Goal: Information Seeking & Learning: Learn about a topic

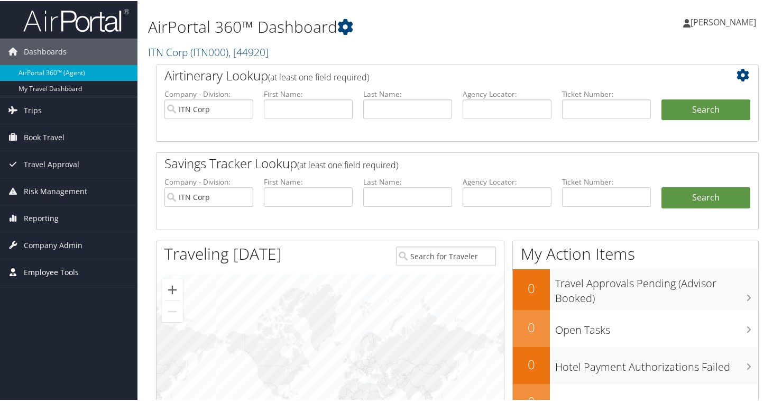
click at [73, 272] on span "Employee Tools" at bounding box center [51, 271] width 55 height 26
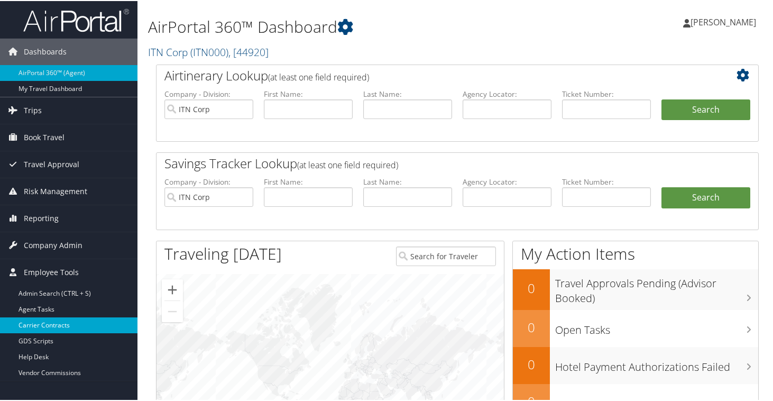
click at [47, 323] on link "Carrier Contracts" at bounding box center [68, 324] width 137 height 16
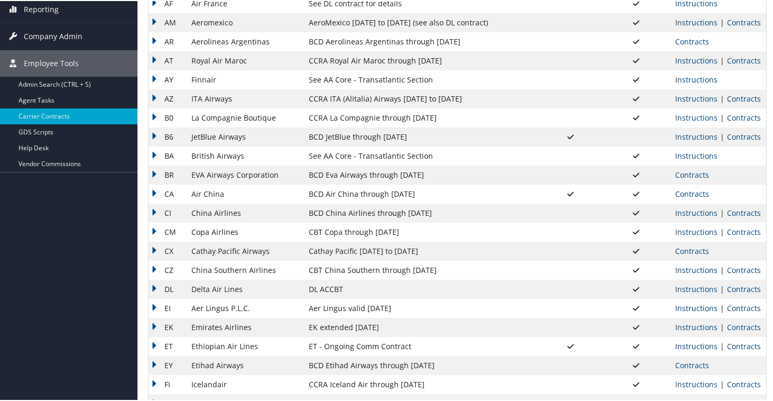
scroll to position [177, 0]
click at [727, 233] on link "Contracts" at bounding box center [744, 231] width 34 height 10
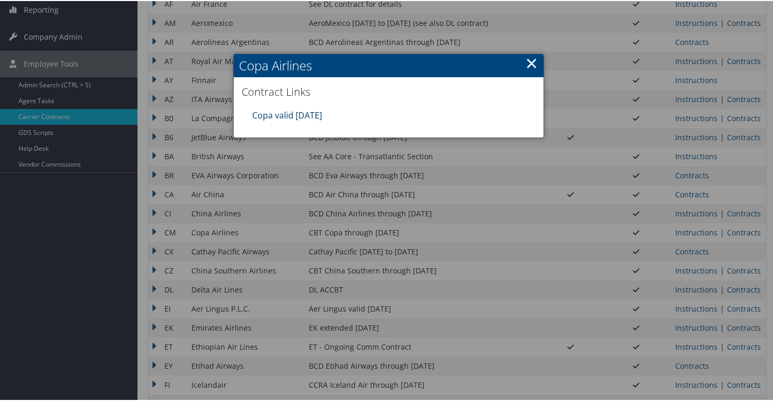
click at [307, 116] on link "Copa valid [DATE]" at bounding box center [287, 114] width 70 height 12
click at [527, 62] on link "×" at bounding box center [531, 61] width 12 height 21
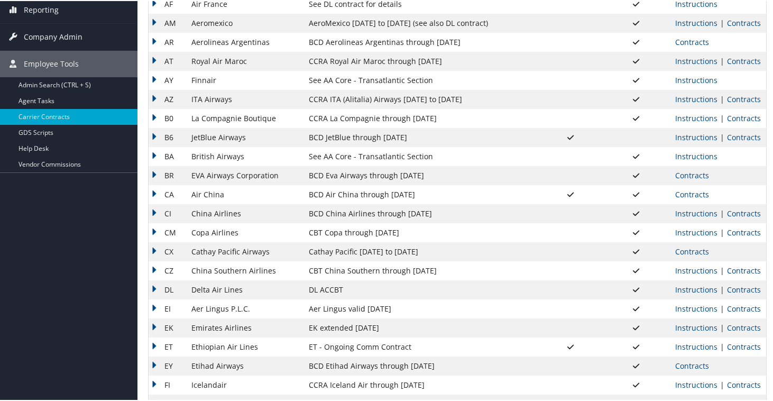
click at [154, 230] on td "CM" at bounding box center [167, 231] width 38 height 19
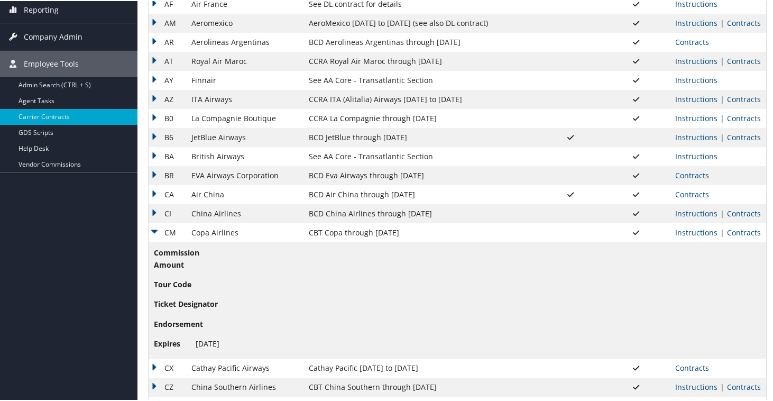
click at [154, 230] on td "CM" at bounding box center [167, 231] width 38 height 19
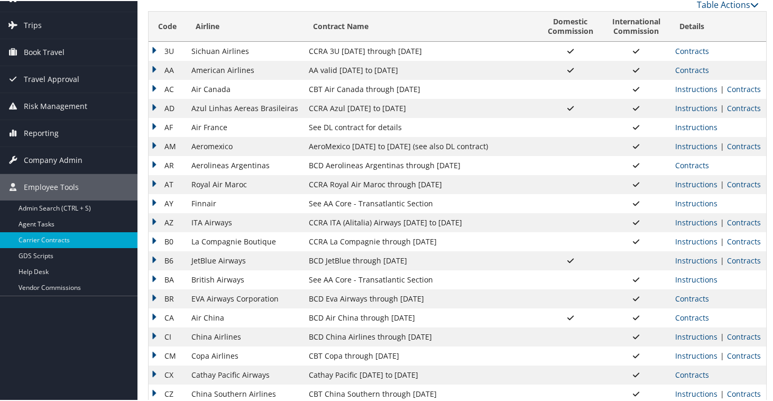
scroll to position [0, 0]
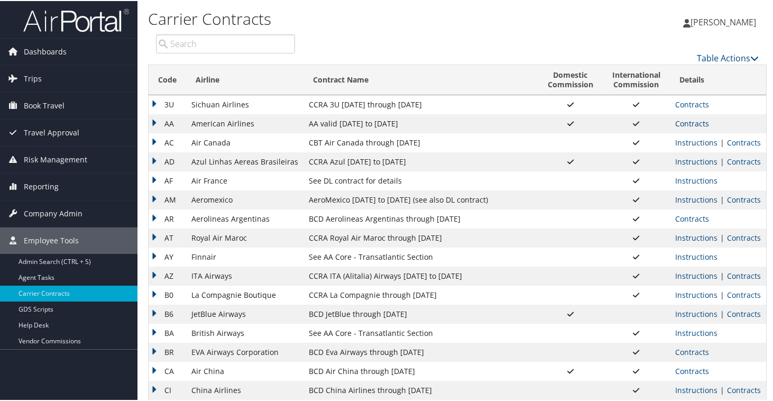
click at [691, 121] on link "Contracts" at bounding box center [692, 122] width 34 height 10
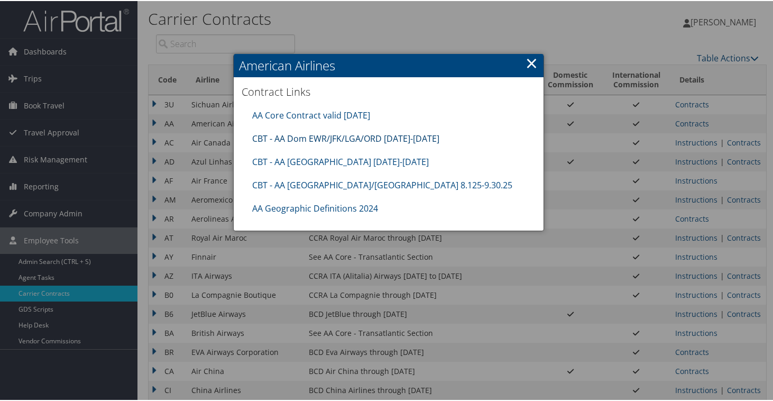
click at [289, 140] on link "CBT - AA Dom EWR/JFK/LGA/ORD 8.1.25-12.31.25" at bounding box center [345, 138] width 187 height 12
click at [530, 61] on link "×" at bounding box center [531, 61] width 12 height 21
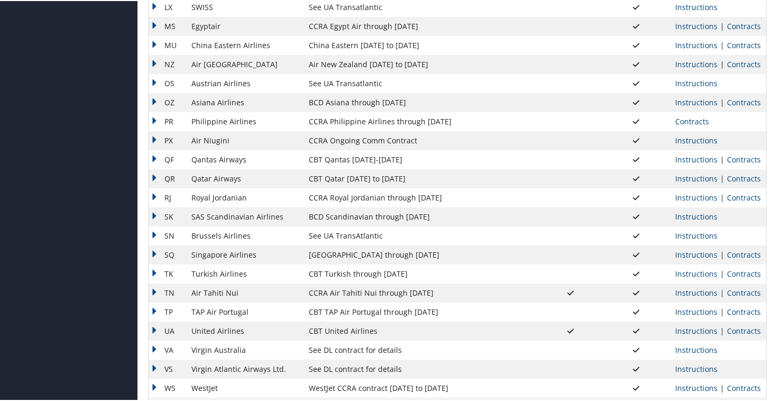
scroll to position [815, 0]
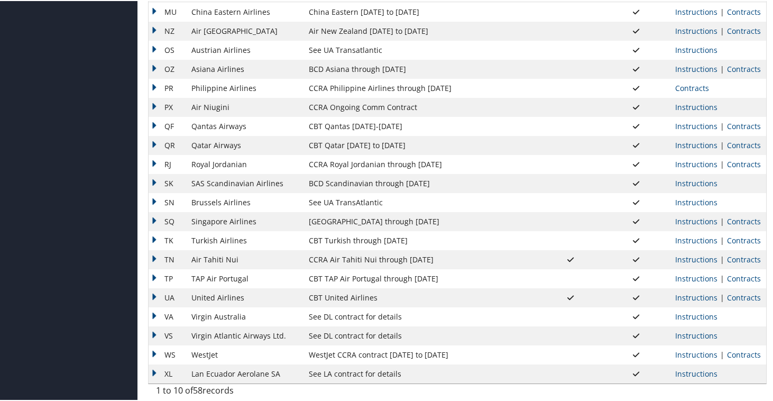
click at [152, 124] on td "QF" at bounding box center [167, 125] width 38 height 19
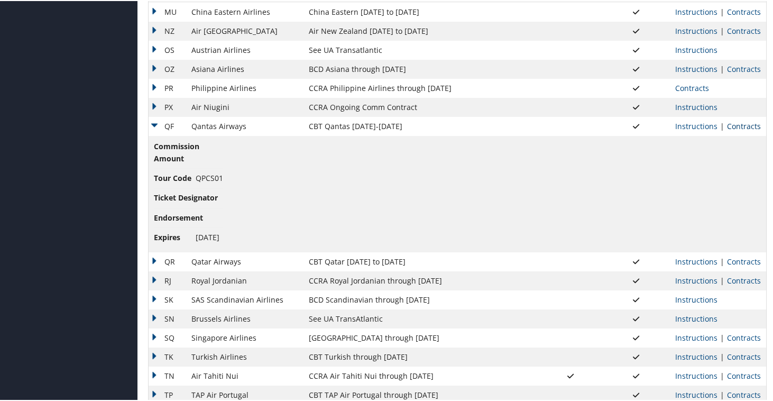
click at [738, 124] on link "Contracts" at bounding box center [744, 125] width 34 height 10
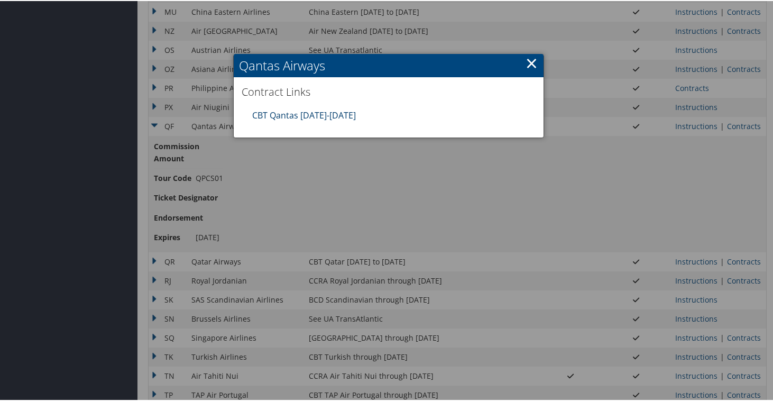
click at [344, 116] on link "CBT Qantas 7.1.25-6.30.26" at bounding box center [304, 114] width 104 height 12
click at [530, 64] on link "×" at bounding box center [531, 61] width 12 height 21
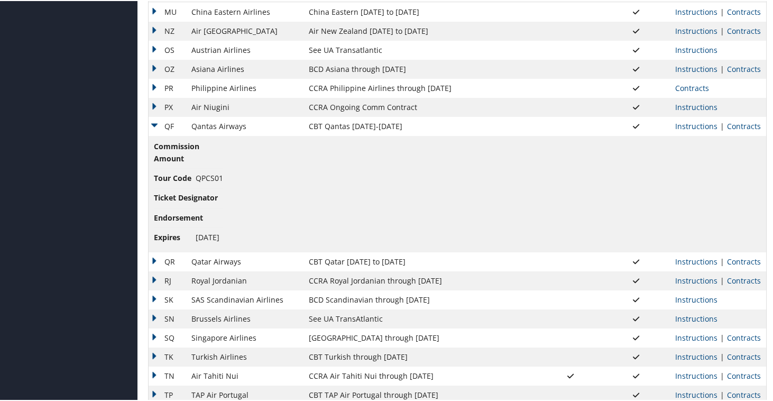
click at [152, 125] on td "QF" at bounding box center [167, 125] width 38 height 19
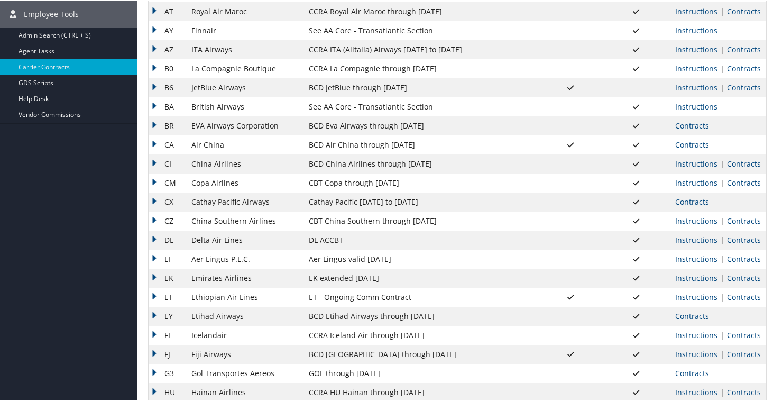
scroll to position [211, 0]
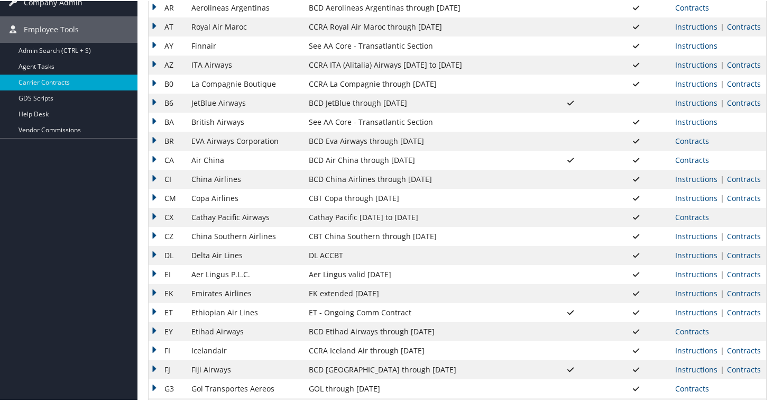
click at [435, 109] on td "BCD JetBlue through [DATE]" at bounding box center [420, 101] width 234 height 19
click at [434, 105] on td "BCD JetBlue through [DATE]" at bounding box center [420, 101] width 234 height 19
click at [156, 102] on td "B6" at bounding box center [167, 101] width 38 height 19
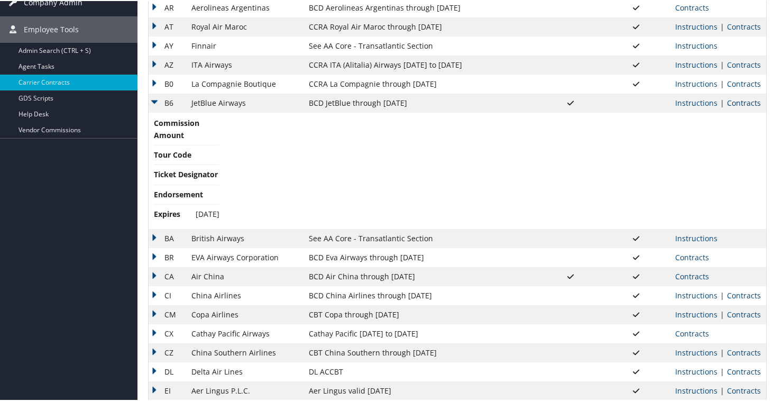
click at [744, 104] on link "Contracts" at bounding box center [744, 102] width 34 height 10
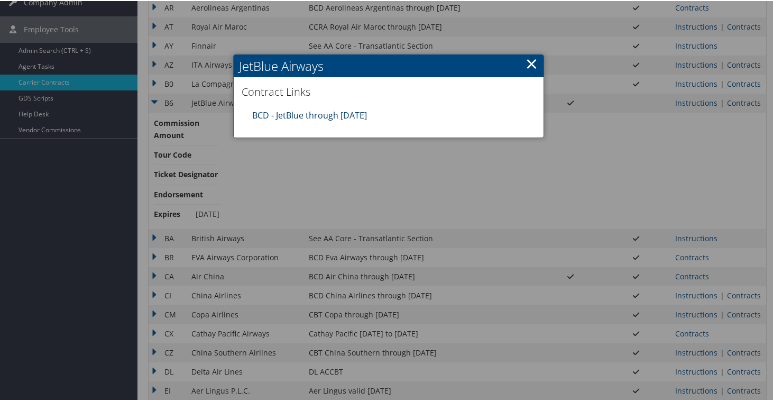
click at [331, 116] on link "BCD - JetBlue through [DATE]" at bounding box center [309, 114] width 115 height 12
click at [657, 111] on div at bounding box center [388, 200] width 777 height 401
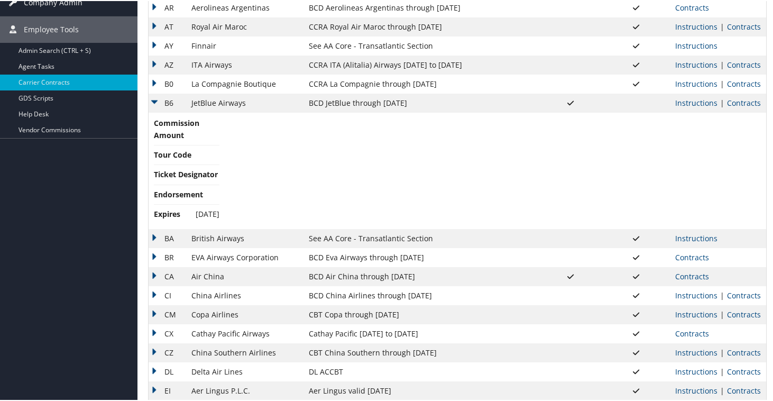
click at [155, 99] on td "B6" at bounding box center [167, 101] width 38 height 19
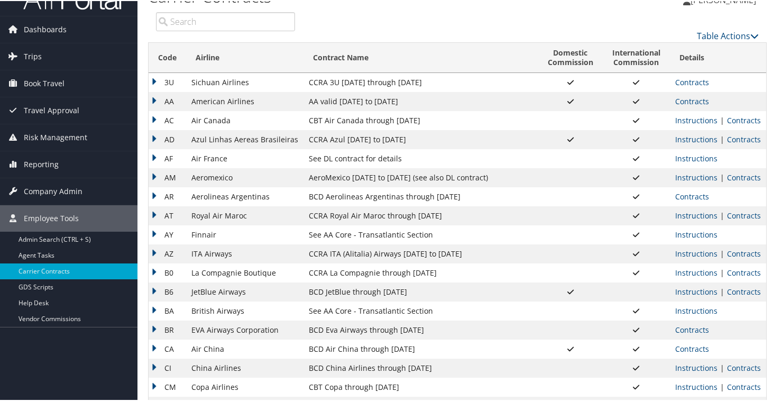
scroll to position [25, 0]
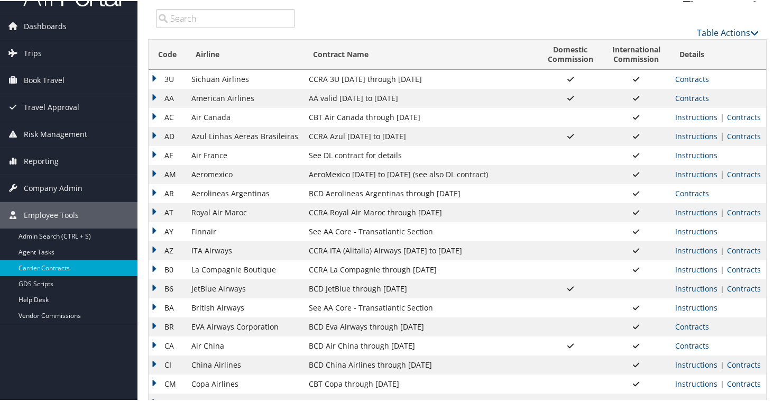
click at [697, 95] on link "Contracts" at bounding box center [692, 97] width 34 height 10
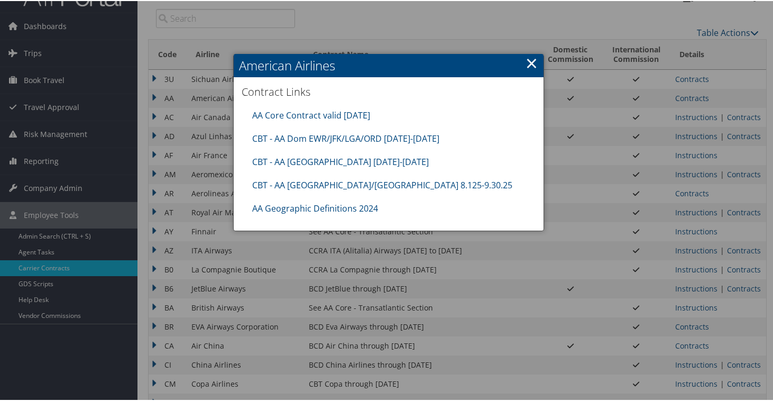
click at [528, 58] on link "×" at bounding box center [531, 61] width 12 height 21
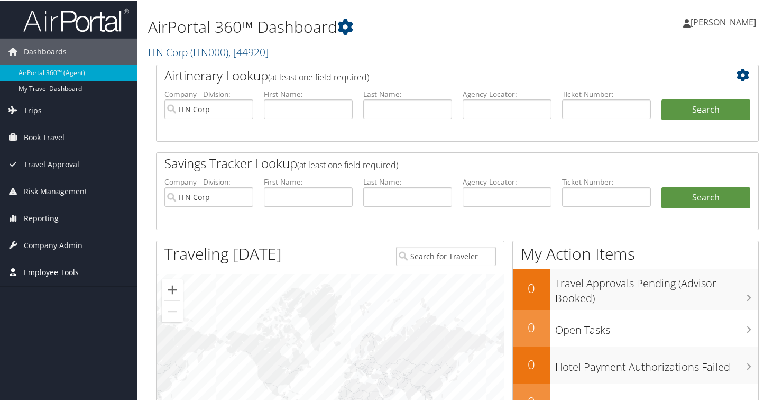
click at [39, 280] on span "Employee Tools" at bounding box center [51, 271] width 55 height 26
click at [39, 271] on span "Employee Tools" at bounding box center [51, 271] width 55 height 26
click at [33, 268] on span "Employee Tools" at bounding box center [51, 271] width 55 height 26
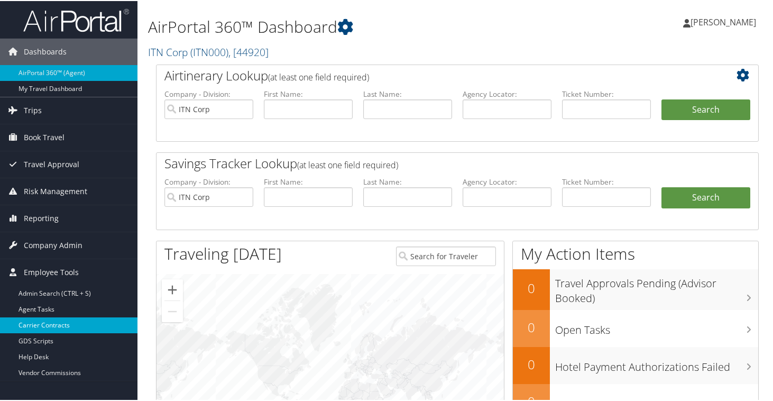
click at [32, 325] on link "Carrier Contracts" at bounding box center [68, 324] width 137 height 16
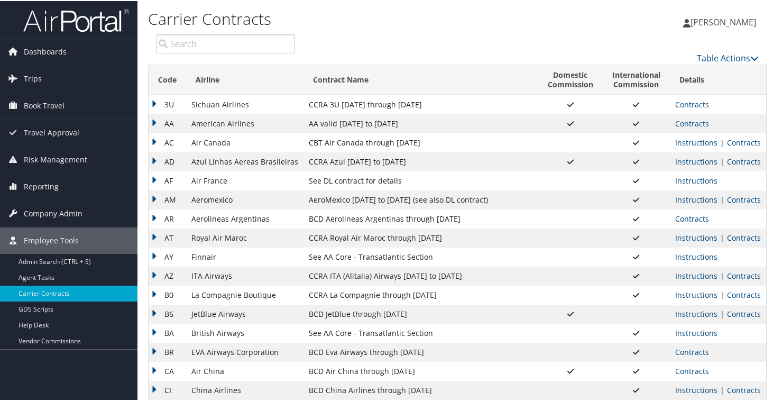
click at [419, 124] on td "AA valid [DATE] to [DATE]" at bounding box center [420, 122] width 234 height 19
click at [684, 126] on link "Contracts" at bounding box center [692, 122] width 34 height 10
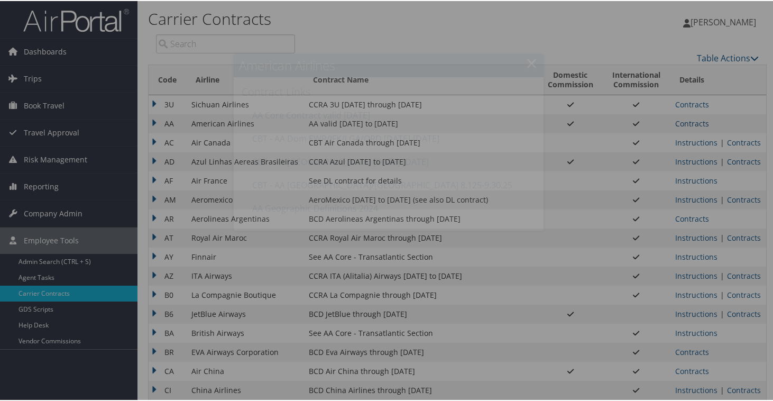
click at [684, 120] on div at bounding box center [388, 200] width 777 height 401
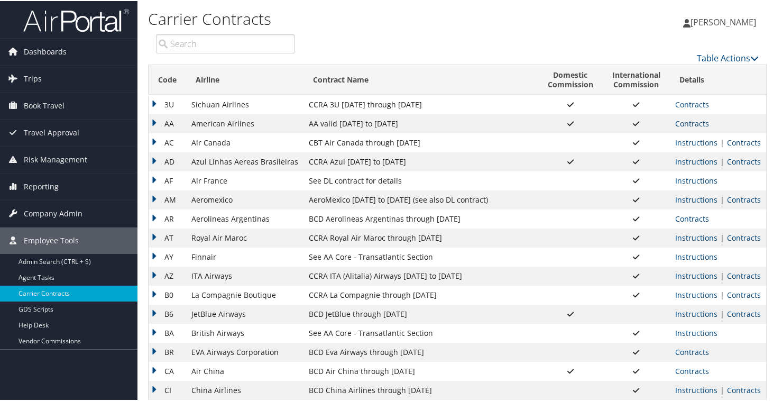
click at [689, 124] on link "Contracts" at bounding box center [692, 122] width 34 height 10
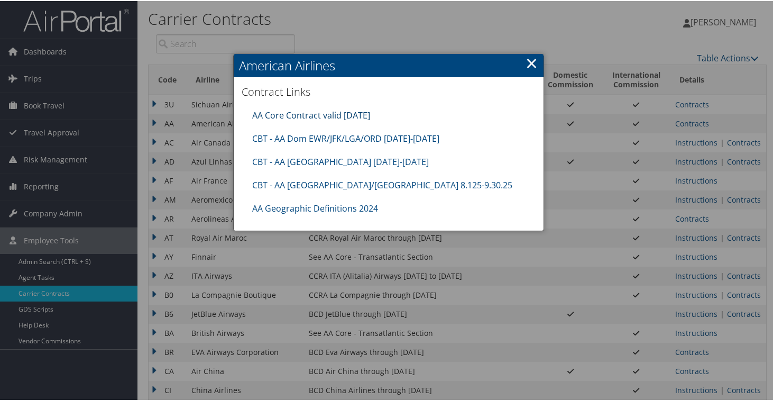
click at [300, 114] on link "AA Core Contract valid [DATE]" at bounding box center [311, 114] width 118 height 12
click at [315, 139] on link "CBT - AA Dom EWR/JFK/LGA/ORD 8.1.25-12.31.25" at bounding box center [345, 138] width 187 height 12
click at [308, 162] on link "CBT - AA Japan 8.1.25-10.31.25" at bounding box center [340, 161] width 177 height 12
click at [322, 187] on link "CBT - AA China/Korea 8.125-9.30.25" at bounding box center [382, 184] width 260 height 12
click at [530, 65] on link "×" at bounding box center [531, 61] width 12 height 21
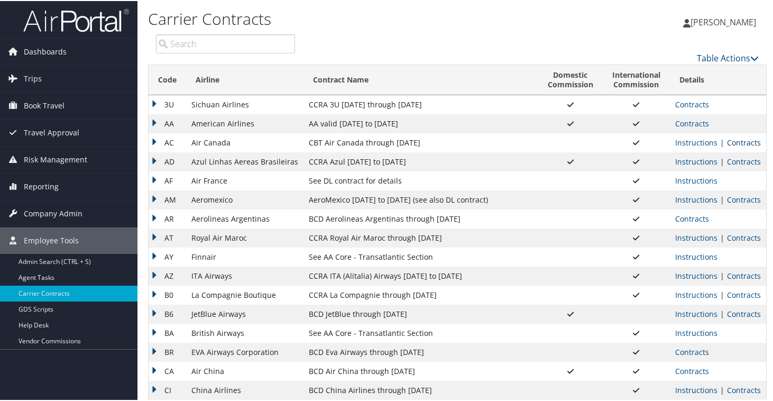
click at [728, 142] on link "Contracts" at bounding box center [744, 141] width 34 height 10
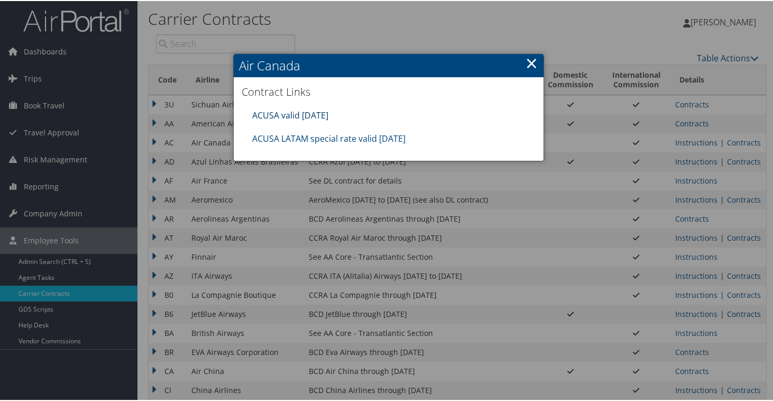
click at [299, 109] on link "ACUSA valid 30sep25" at bounding box center [290, 114] width 76 height 12
click at [310, 139] on link "ACUSA LATAM special rate valid 30sep25" at bounding box center [328, 138] width 153 height 12
click at [527, 62] on link "×" at bounding box center [531, 61] width 12 height 21
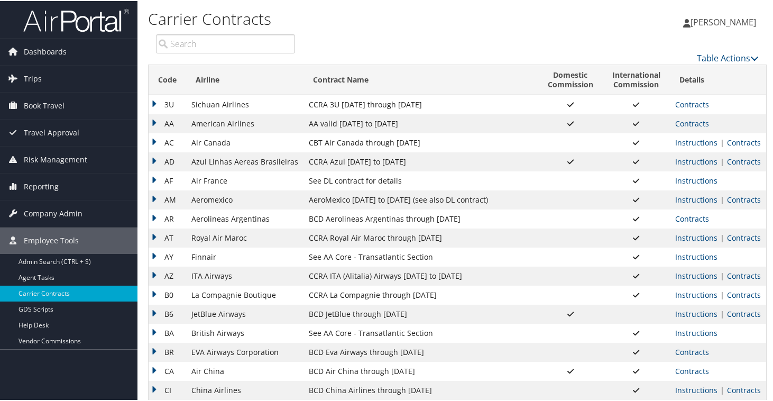
click at [155, 156] on td "AD" at bounding box center [167, 160] width 38 height 19
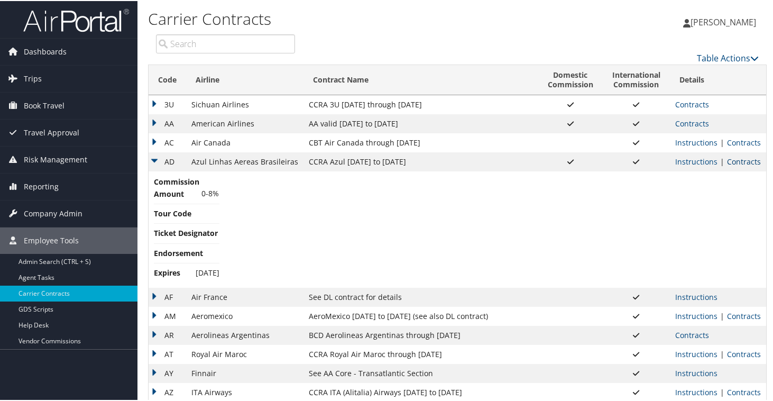
click at [728, 156] on link "Contracts" at bounding box center [744, 160] width 34 height 10
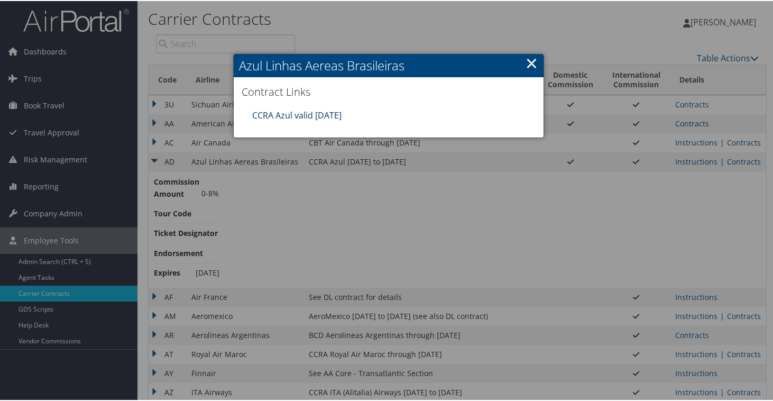
click at [295, 114] on link "CCRA Azul valid 31DEC25" at bounding box center [296, 114] width 89 height 12
click at [530, 61] on link "×" at bounding box center [531, 61] width 12 height 21
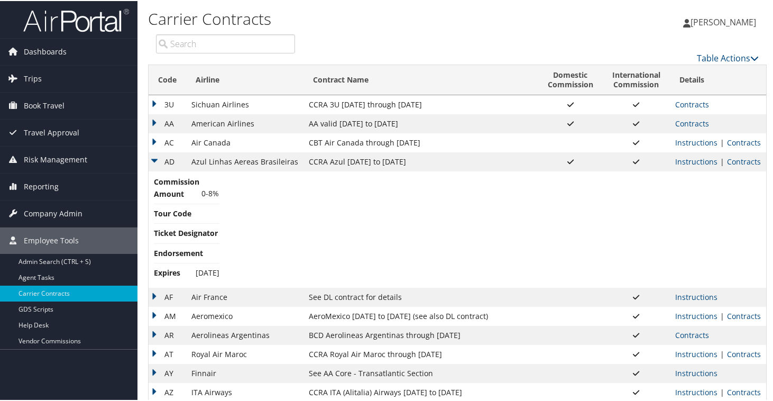
click at [153, 158] on td "AD" at bounding box center [167, 160] width 38 height 19
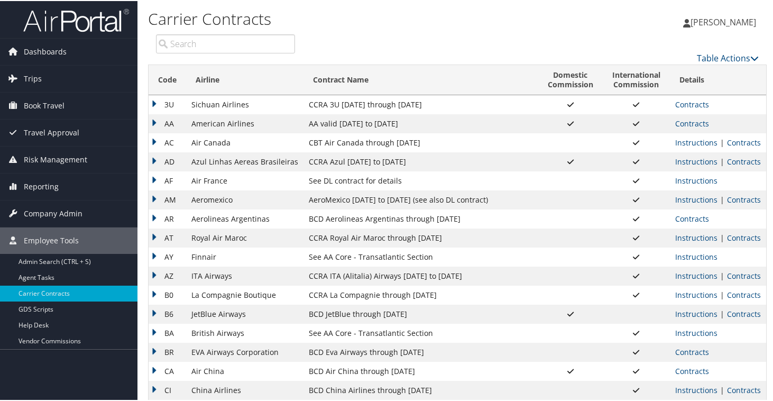
click at [156, 177] on td "AF" at bounding box center [167, 179] width 38 height 19
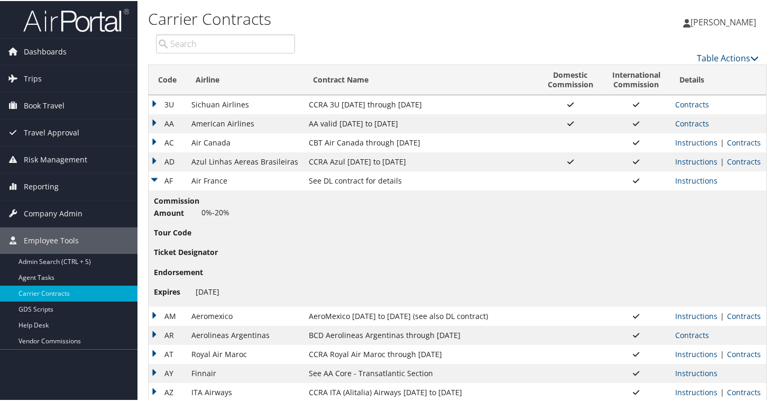
click at [153, 175] on td "AF" at bounding box center [167, 179] width 38 height 19
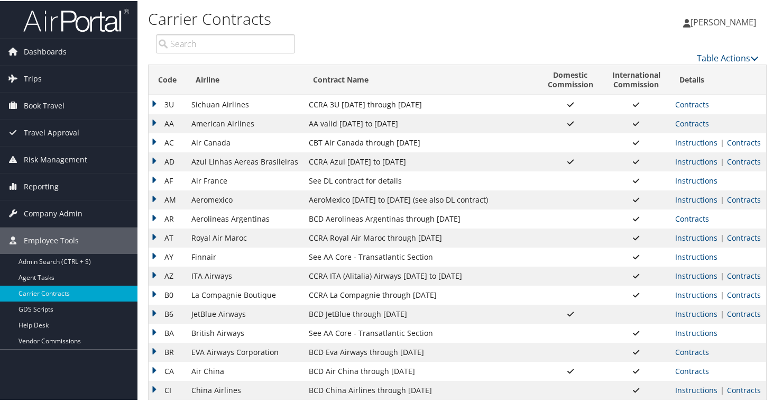
click at [152, 194] on td "AM" at bounding box center [167, 198] width 38 height 19
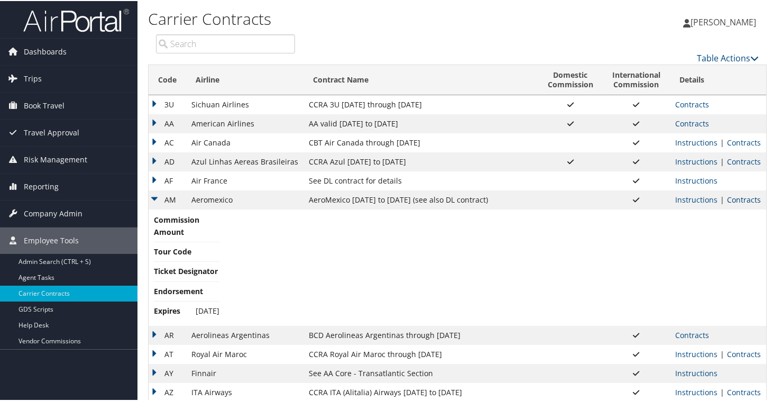
click at [748, 198] on link "Contracts" at bounding box center [744, 198] width 34 height 10
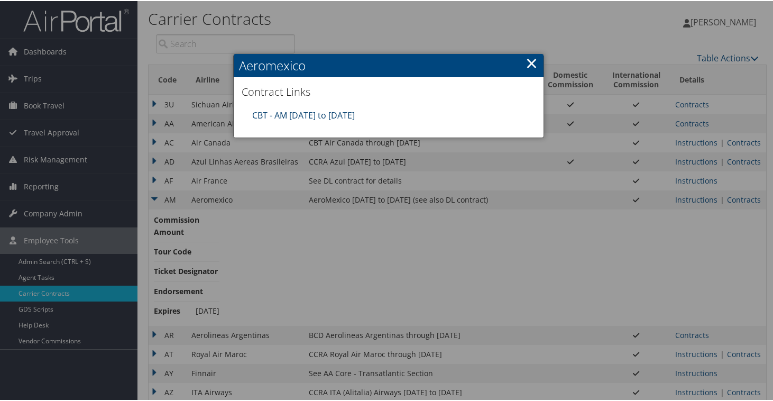
click at [329, 109] on link "CBT - AM 4.1.25 to 3.31.26" at bounding box center [303, 114] width 103 height 12
click at [525, 61] on link "×" at bounding box center [531, 61] width 12 height 21
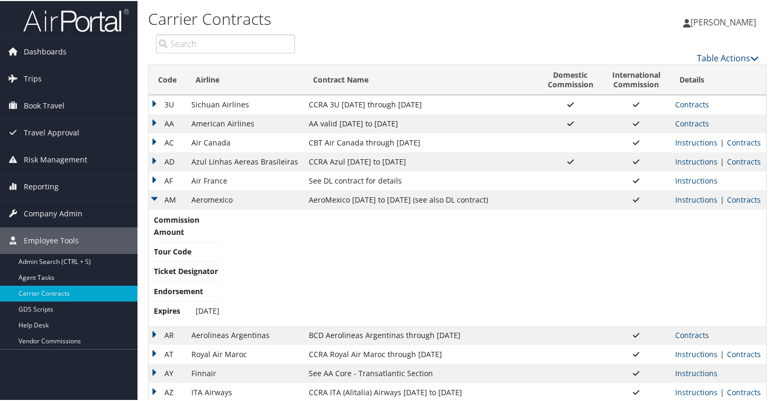
click at [155, 196] on td "AM" at bounding box center [167, 198] width 38 height 19
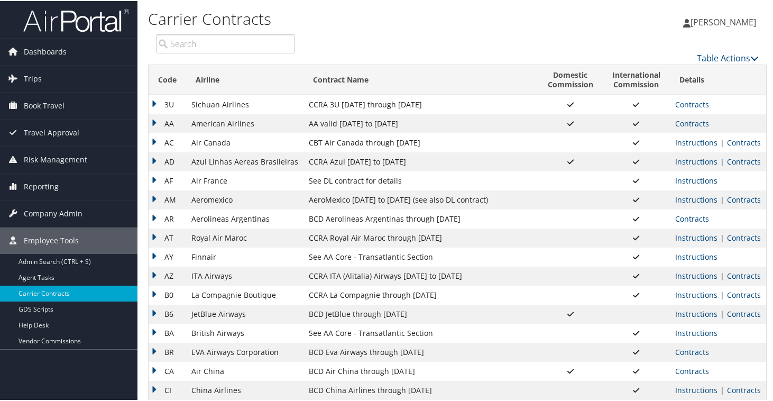
click at [150, 220] on td "AR" at bounding box center [167, 217] width 38 height 19
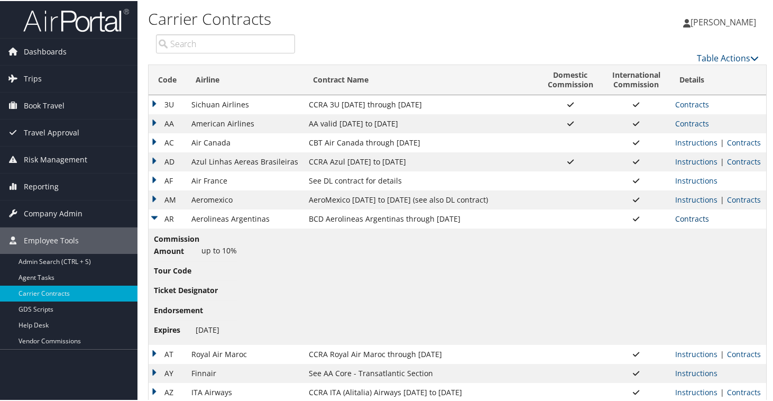
click at [694, 220] on link "Contracts" at bounding box center [692, 217] width 34 height 10
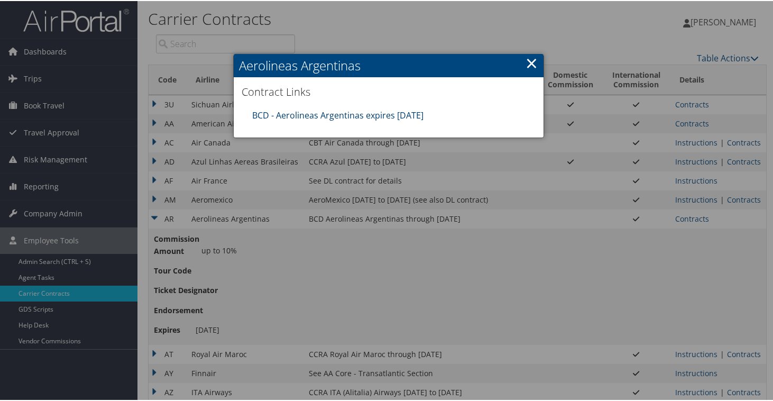
click at [383, 115] on link "BCD - Aerolineas Argentinas expires 12.31.25" at bounding box center [337, 114] width 171 height 12
click at [531, 61] on link "×" at bounding box center [531, 61] width 12 height 21
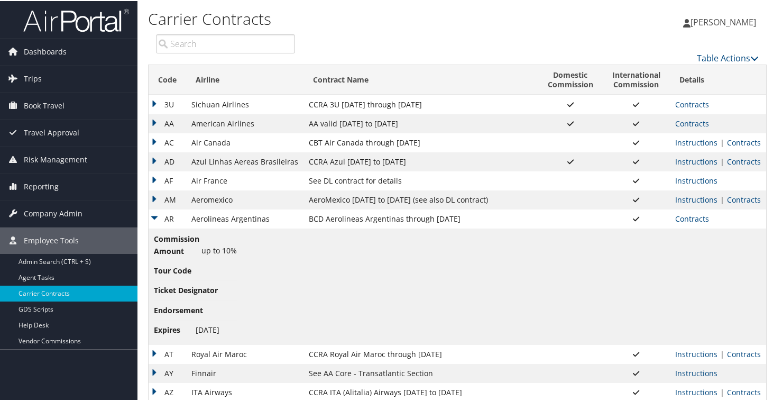
click at [154, 212] on td "AR" at bounding box center [167, 217] width 38 height 19
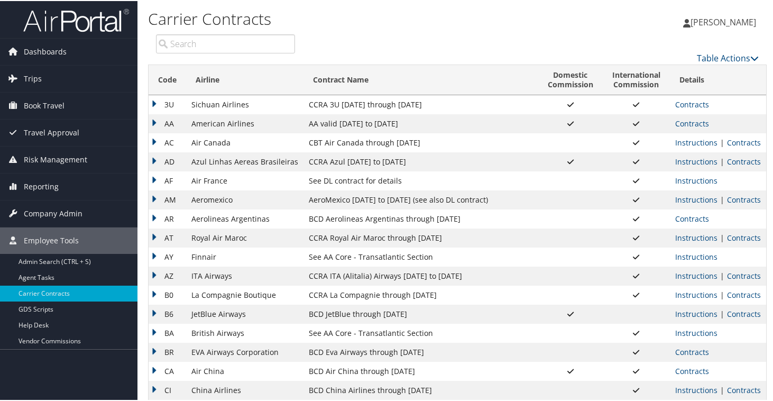
click at [154, 235] on td "AT" at bounding box center [167, 236] width 38 height 19
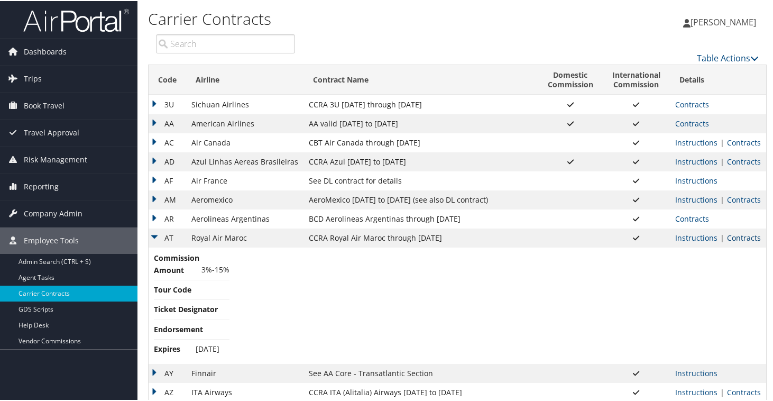
click at [742, 235] on link "Contracts" at bounding box center [744, 236] width 34 height 10
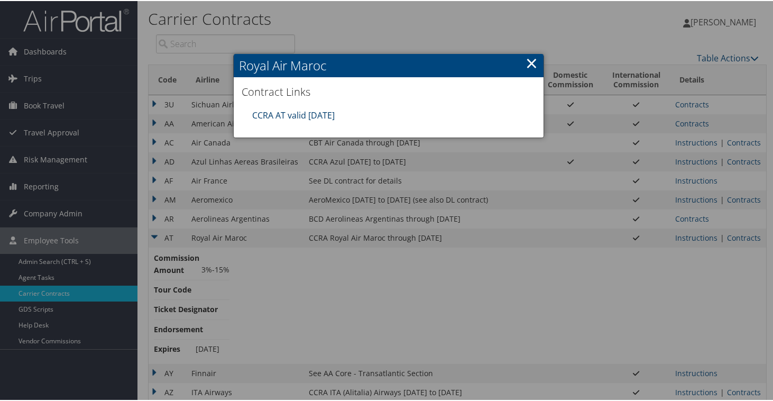
click at [280, 108] on link "CCRA AT valid 31DEC25" at bounding box center [293, 114] width 82 height 12
click at [530, 61] on link "×" at bounding box center [531, 61] width 12 height 21
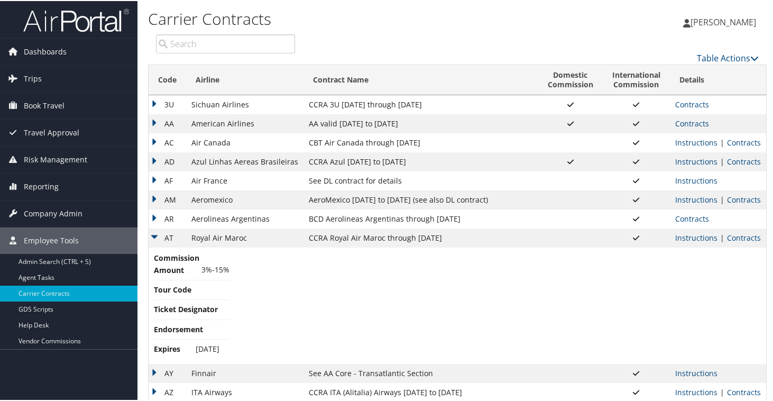
click at [156, 231] on td "AT" at bounding box center [167, 236] width 38 height 19
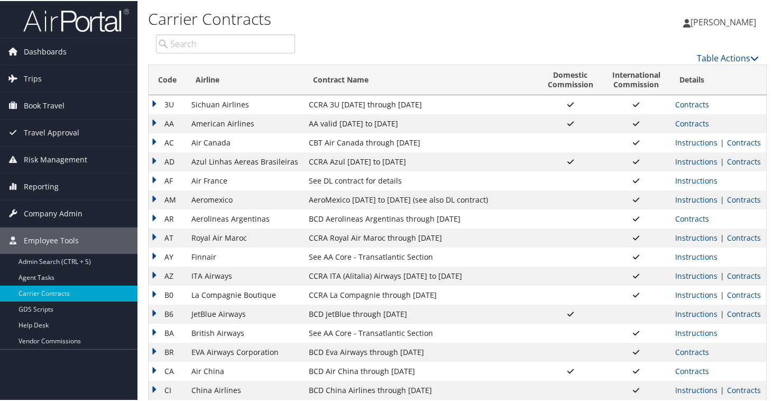
click at [151, 254] on td "AY" at bounding box center [167, 255] width 38 height 19
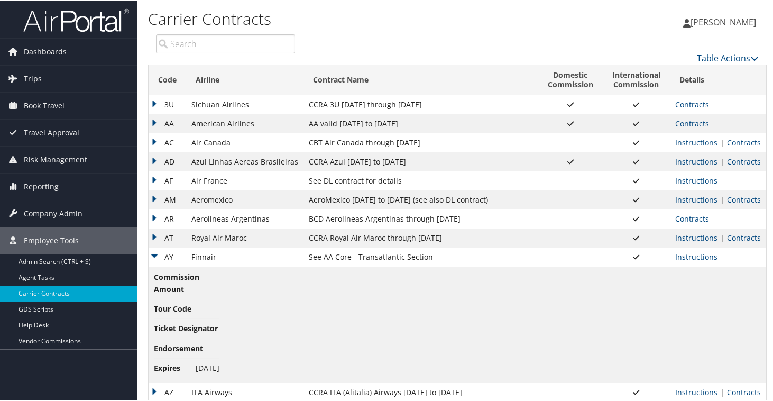
scroll to position [1, 0]
click at [681, 255] on link "Instructions" at bounding box center [696, 255] width 42 height 10
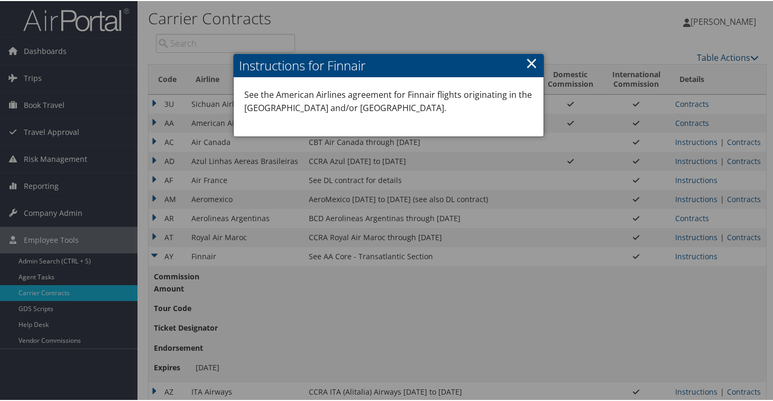
click at [528, 61] on link "×" at bounding box center [531, 61] width 12 height 21
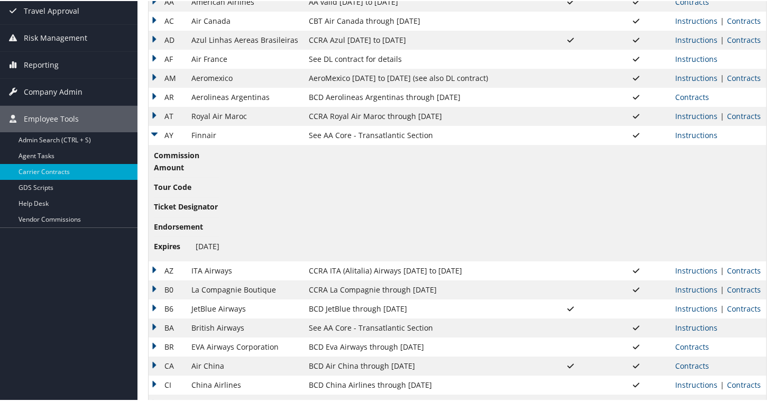
scroll to position [127, 0]
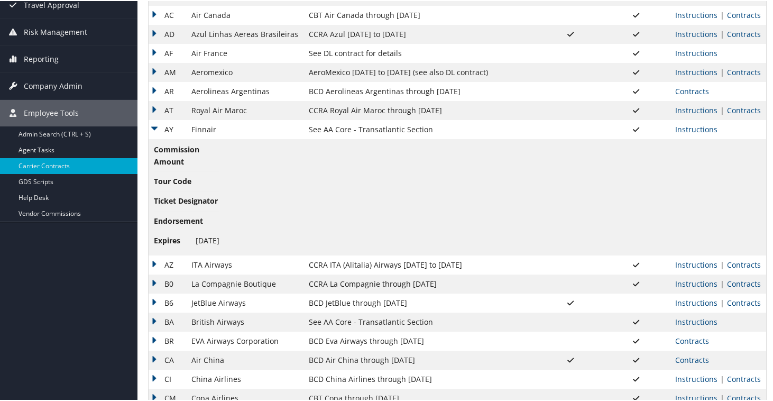
click at [153, 127] on td "AY" at bounding box center [167, 128] width 38 height 19
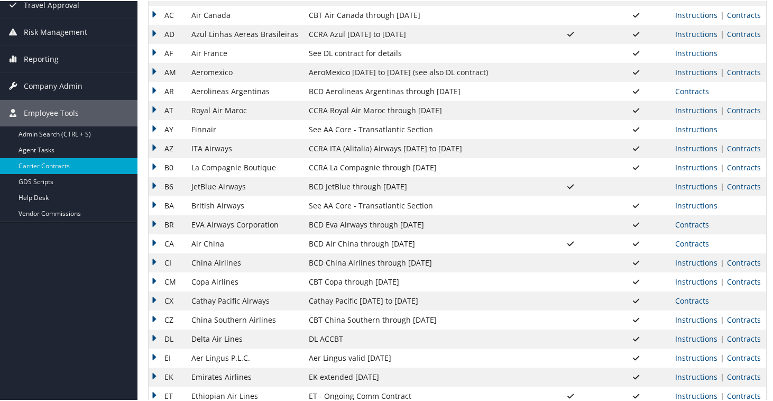
click at [153, 152] on td "AZ" at bounding box center [167, 147] width 38 height 19
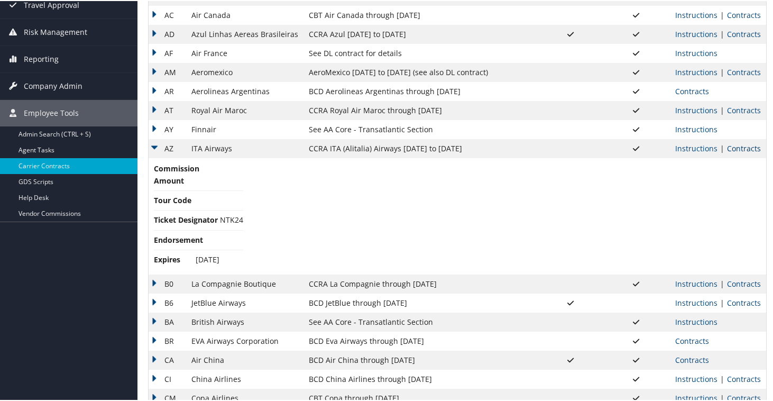
click at [730, 148] on link "Contracts" at bounding box center [744, 147] width 34 height 10
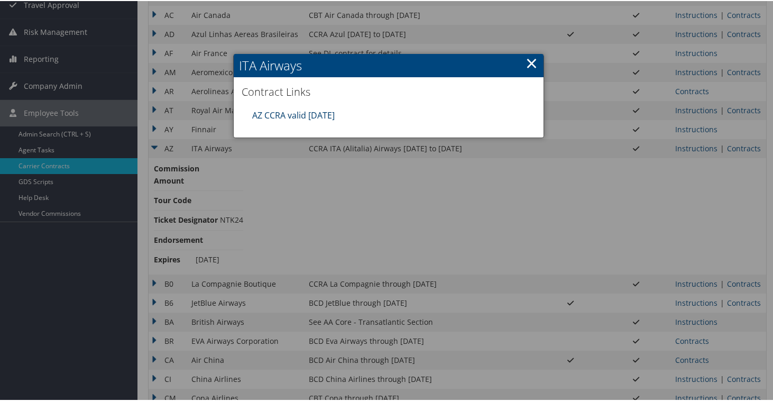
click at [317, 115] on link "AZ CCRA valid 31dec25" at bounding box center [293, 114] width 82 height 12
click at [529, 61] on link "×" at bounding box center [531, 61] width 12 height 21
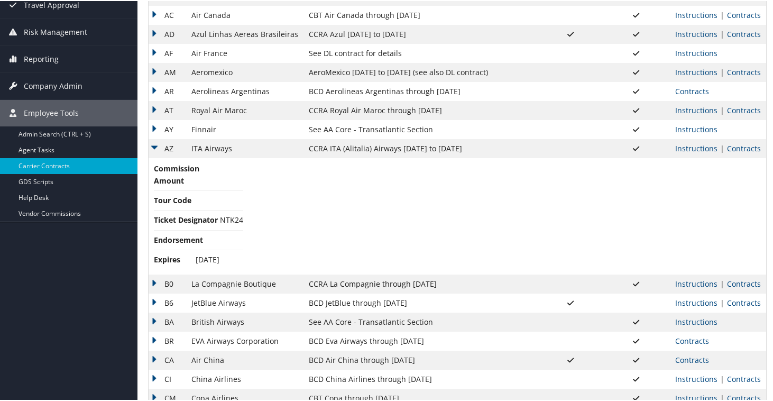
click at [155, 146] on td "AZ" at bounding box center [167, 147] width 38 height 19
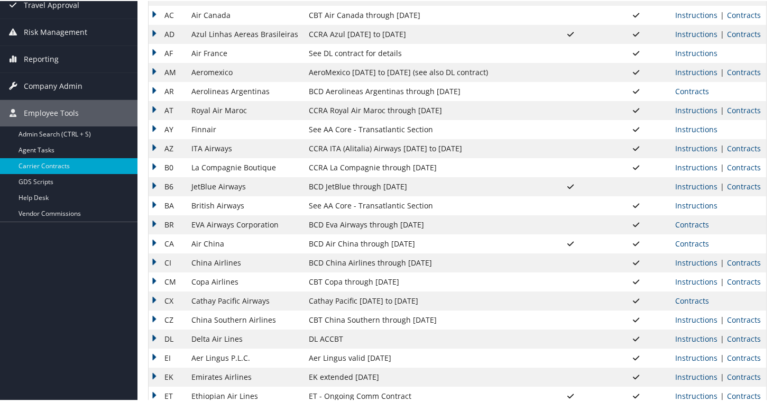
click at [155, 164] on td "B0" at bounding box center [167, 166] width 38 height 19
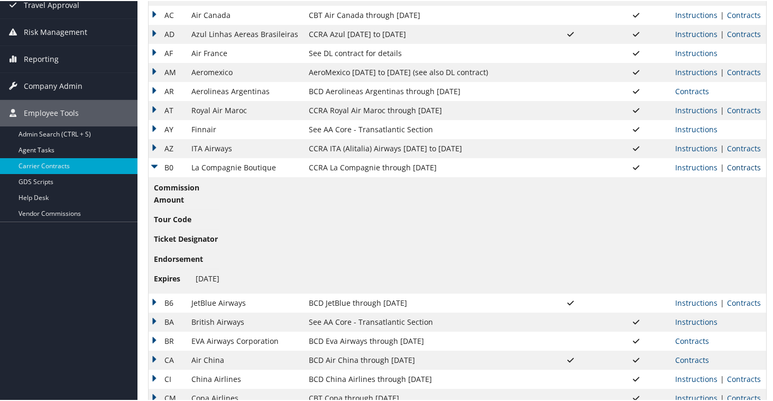
click at [743, 170] on link "Contracts" at bounding box center [744, 166] width 34 height 10
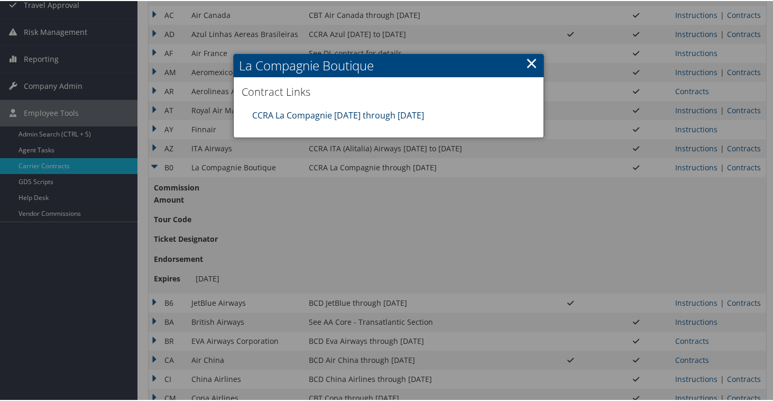
click at [381, 112] on link "CCRA La Compagnie 07.01.25 through 06.30.27" at bounding box center [338, 114] width 172 height 12
click at [526, 57] on link "×" at bounding box center [531, 61] width 12 height 21
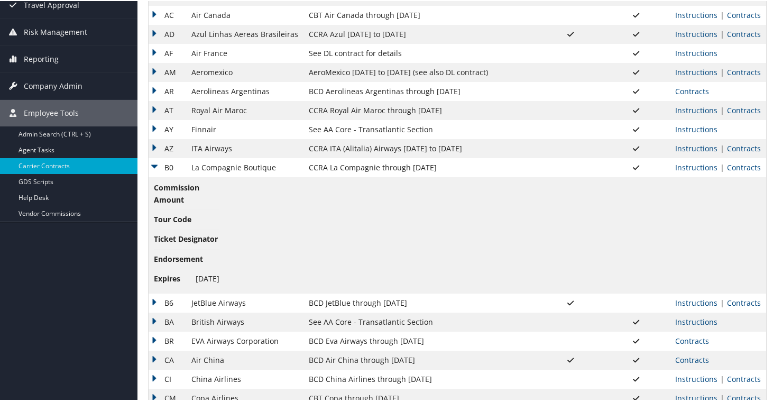
click at [156, 165] on td "B0" at bounding box center [167, 166] width 38 height 19
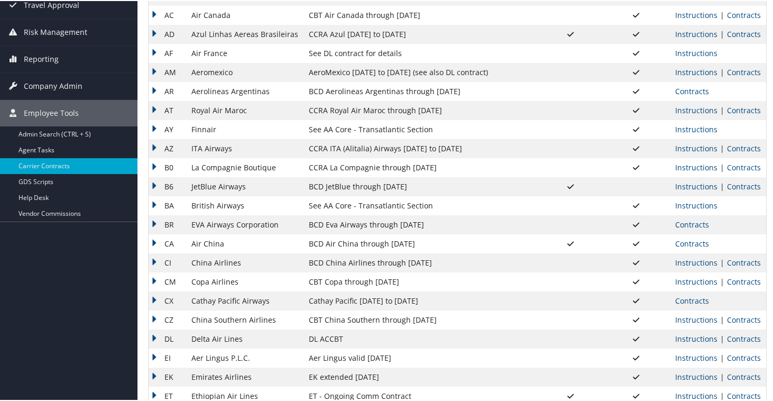
click at [156, 185] on td "B6" at bounding box center [167, 185] width 38 height 19
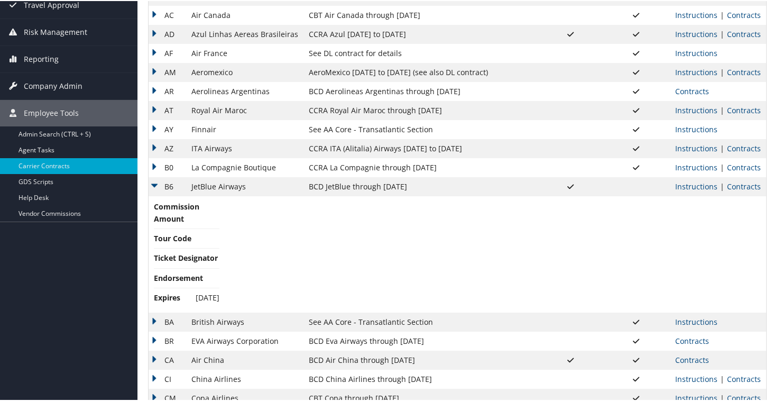
click at [732, 191] on td "Instructions | Contracts" at bounding box center [718, 185] width 96 height 19
click at [732, 187] on link "Contracts" at bounding box center [744, 185] width 34 height 10
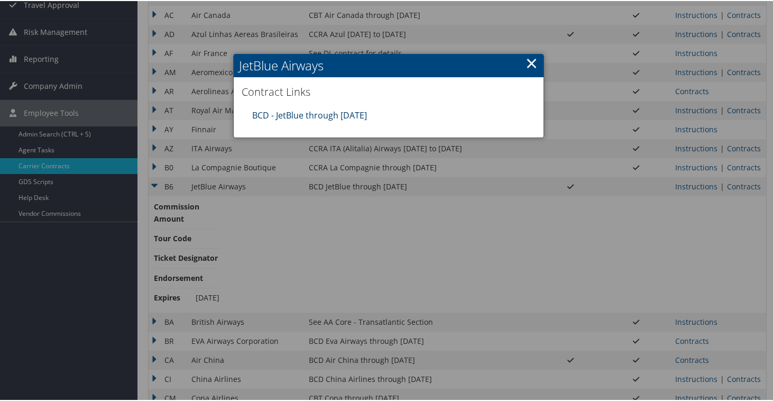
click at [308, 116] on link "BCD - JetBlue through [DATE]" at bounding box center [309, 114] width 115 height 12
click at [456, 212] on div at bounding box center [388, 200] width 777 height 401
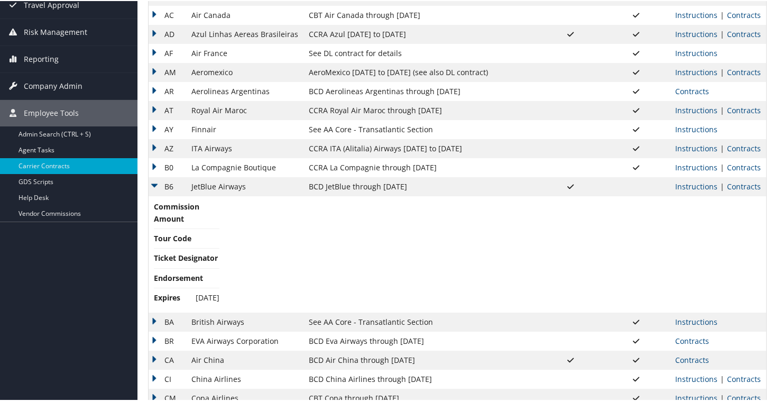
click at [156, 185] on td "B6" at bounding box center [167, 185] width 38 height 19
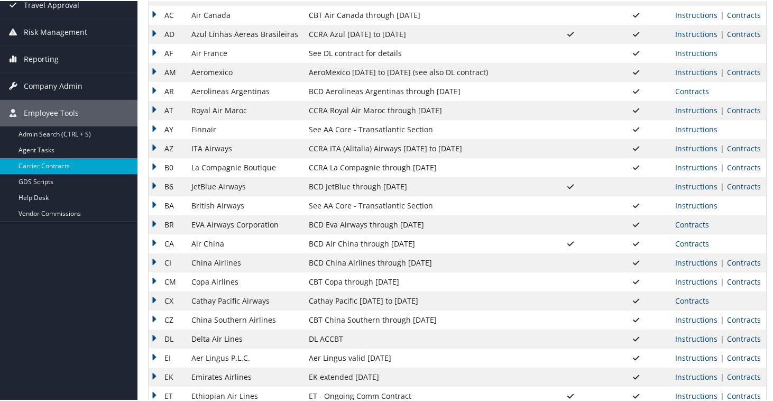
click at [154, 202] on td "BA" at bounding box center [167, 204] width 38 height 19
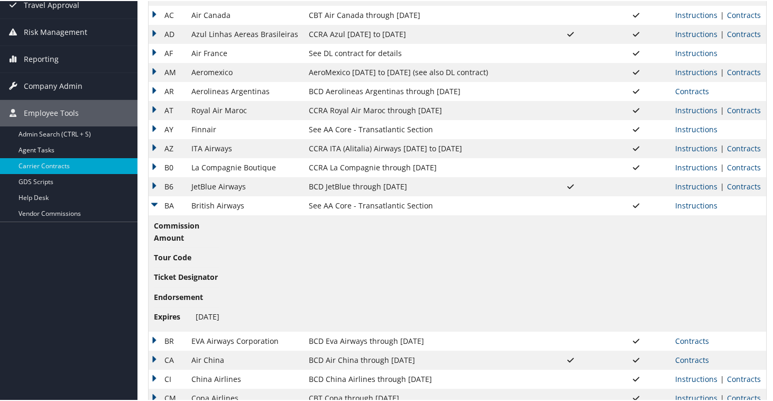
click at [152, 202] on td "BA" at bounding box center [167, 204] width 38 height 19
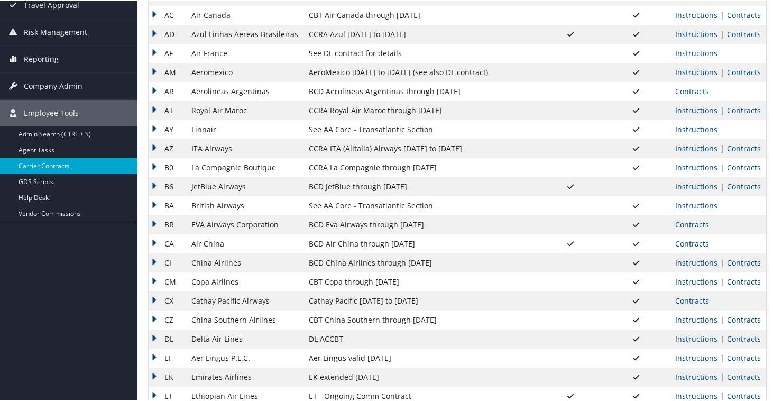
click at [153, 218] on td "BR" at bounding box center [167, 223] width 38 height 19
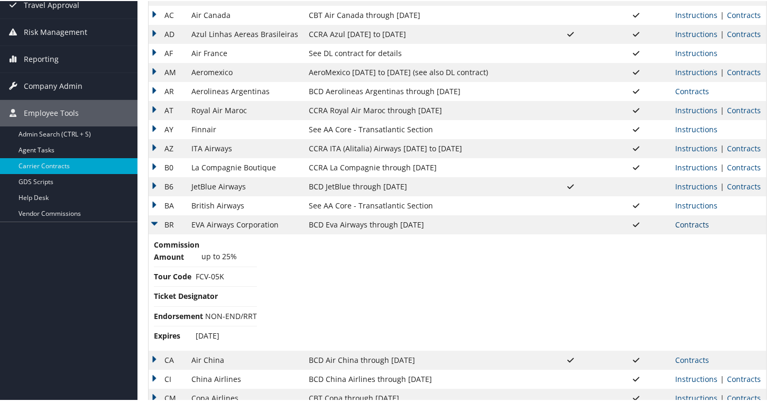
click at [689, 224] on link "Contracts" at bounding box center [692, 223] width 34 height 10
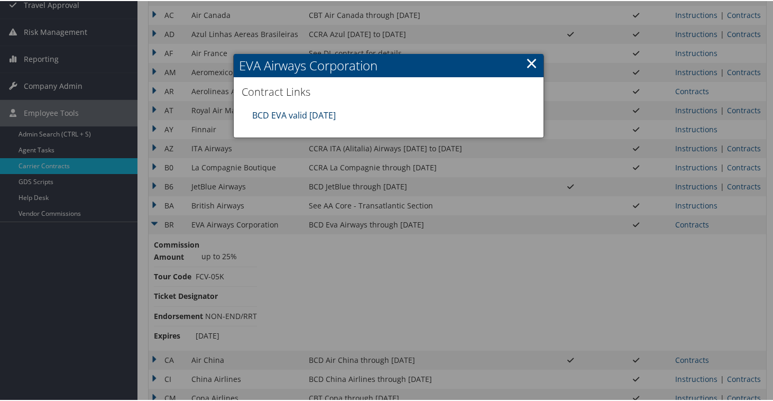
click at [267, 114] on link "BCD EVA valid 31MAR26" at bounding box center [293, 114] width 83 height 12
click at [528, 62] on link "×" at bounding box center [531, 61] width 12 height 21
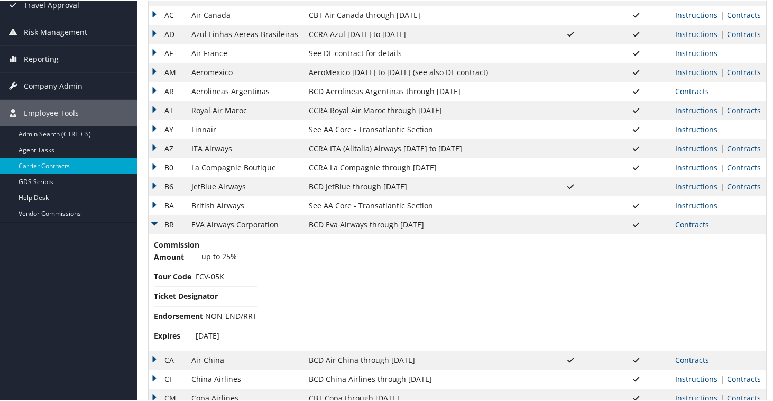
click at [157, 219] on td "BR" at bounding box center [167, 223] width 38 height 19
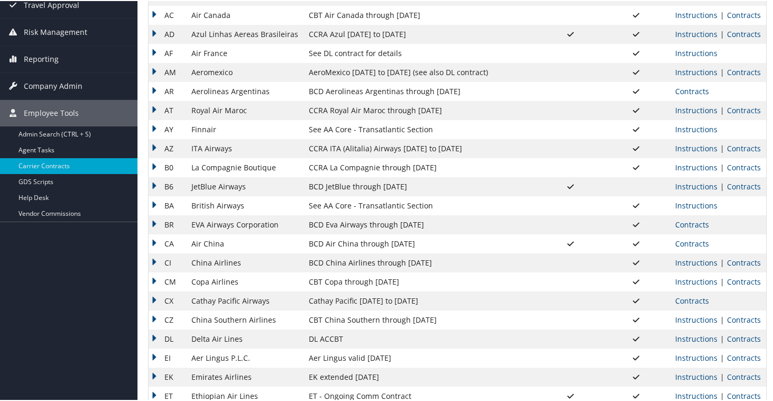
click at [155, 239] on td "CA" at bounding box center [167, 242] width 38 height 19
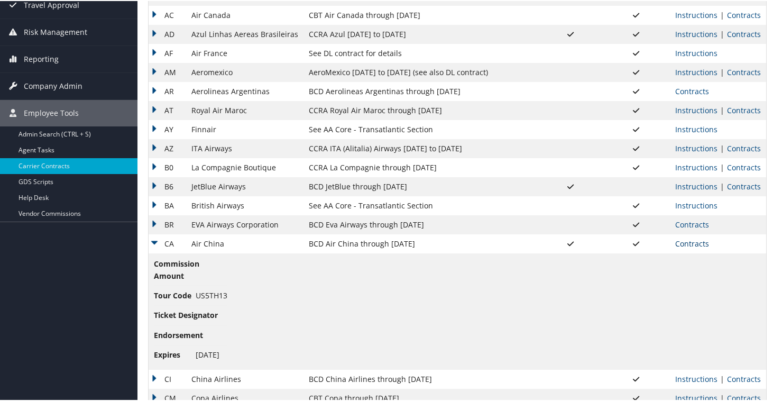
click at [685, 241] on link "Contracts" at bounding box center [692, 242] width 34 height 10
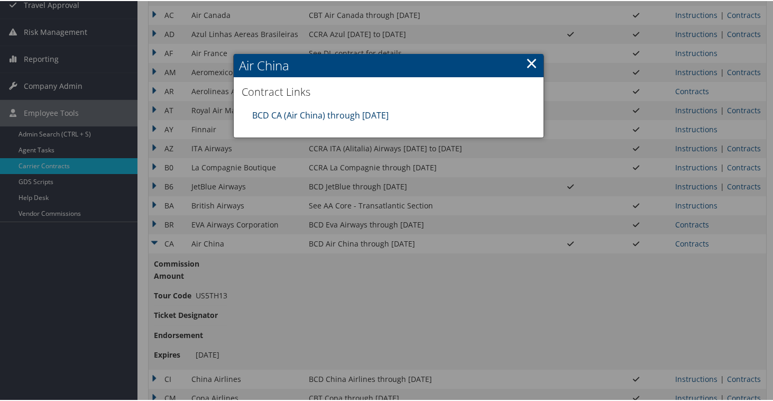
click at [336, 110] on link "BCD CA (Air China) through 12.31.25" at bounding box center [320, 114] width 136 height 12
click at [527, 60] on link "×" at bounding box center [531, 61] width 12 height 21
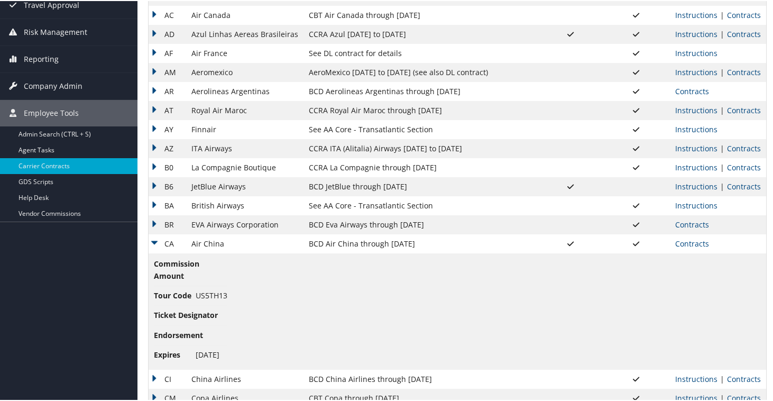
click at [156, 240] on td "CA" at bounding box center [167, 242] width 38 height 19
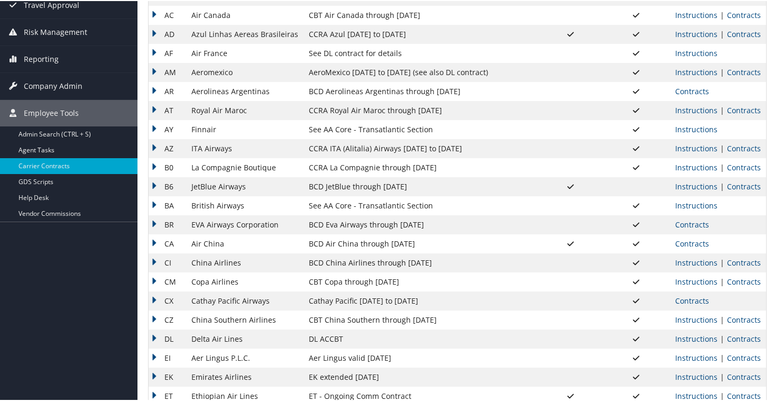
click at [155, 257] on td "CI" at bounding box center [167, 261] width 38 height 19
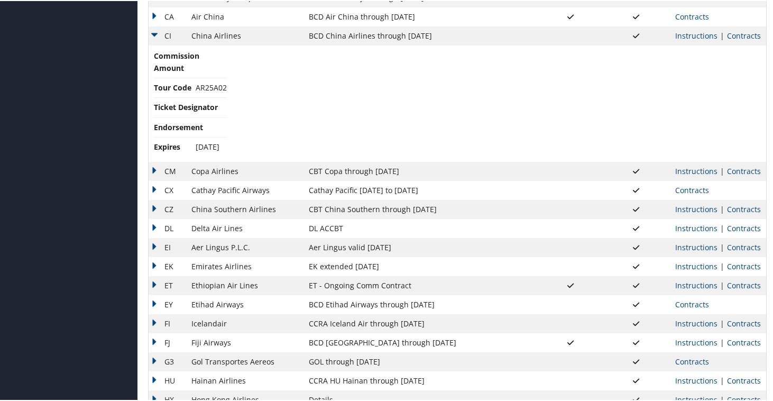
scroll to position [355, 0]
click at [730, 38] on link "Contracts" at bounding box center [744, 34] width 34 height 10
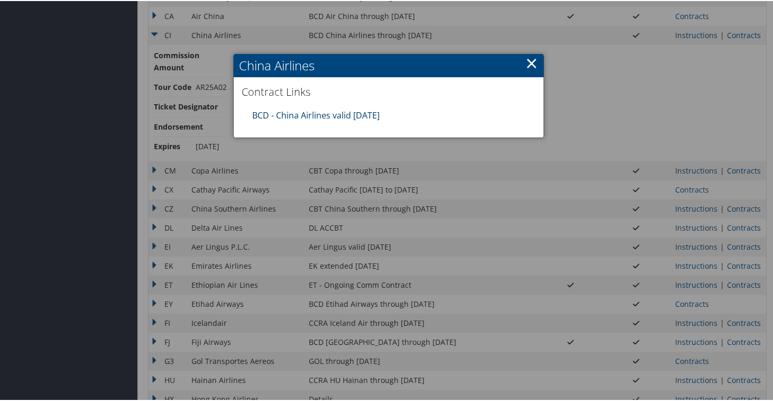
click at [355, 117] on link "BCD - China Airlines valid 31dec25" at bounding box center [315, 114] width 127 height 12
click at [528, 64] on link "×" at bounding box center [531, 61] width 12 height 21
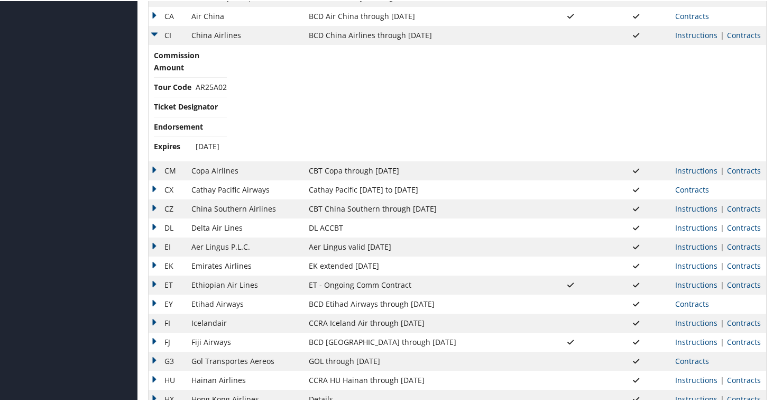
click at [156, 34] on td "CI" at bounding box center [167, 34] width 38 height 19
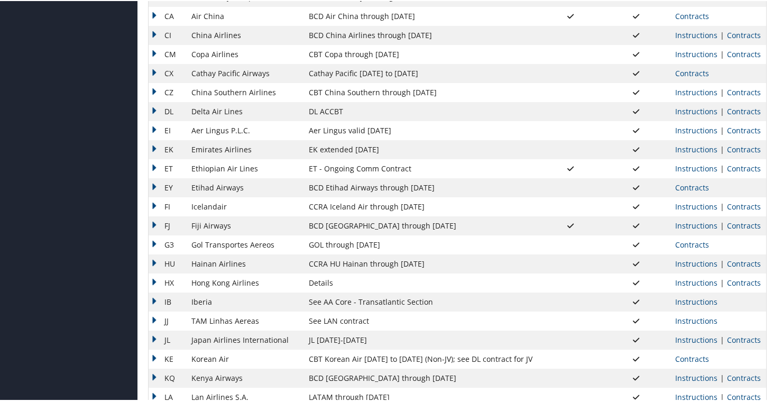
click at [158, 53] on td "CM" at bounding box center [167, 53] width 38 height 19
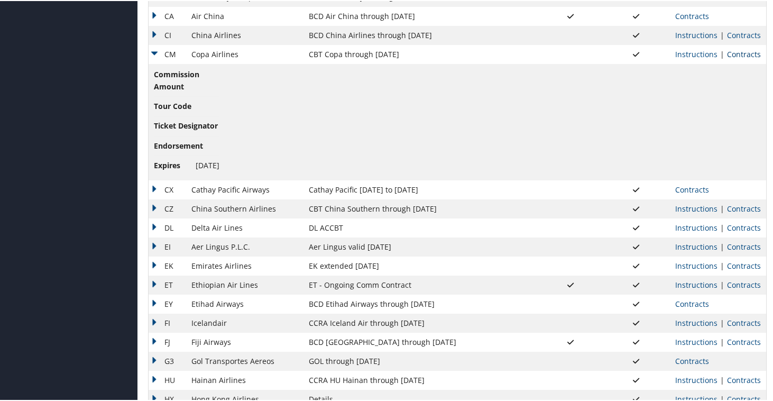
click at [736, 56] on link "Contracts" at bounding box center [744, 53] width 34 height 10
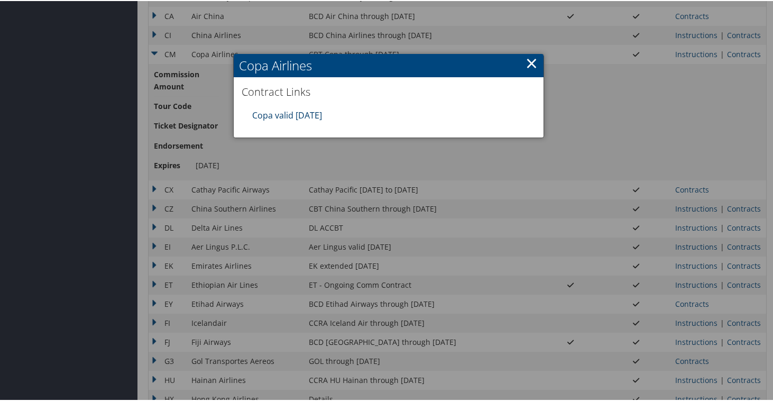
click at [313, 113] on link "Copa valid 31AUG25" at bounding box center [287, 114] width 70 height 12
click at [529, 59] on link "×" at bounding box center [531, 61] width 12 height 21
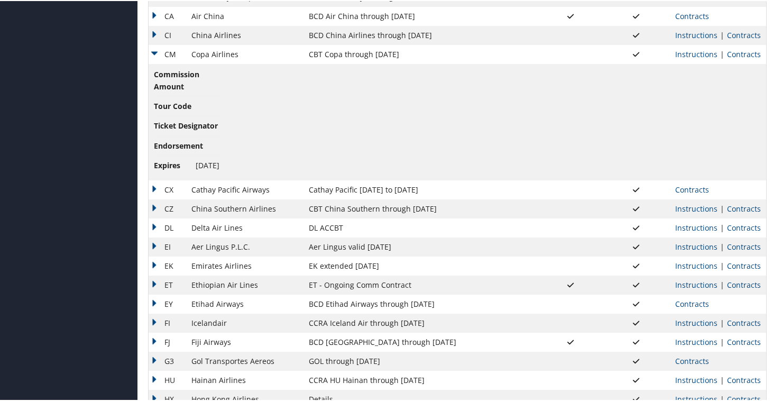
click at [153, 50] on td "CM" at bounding box center [167, 53] width 38 height 19
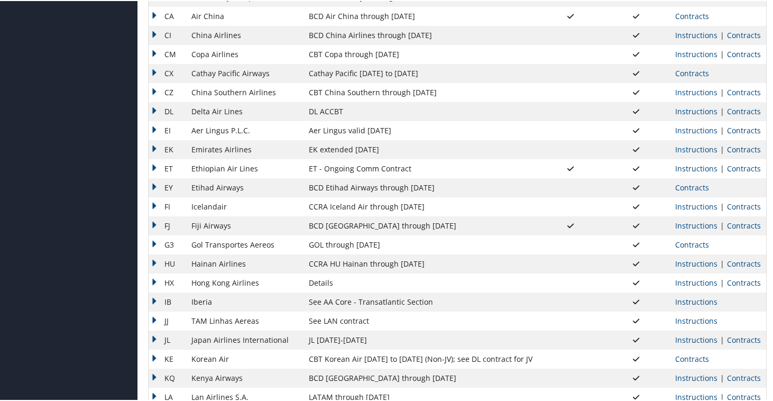
click at [156, 75] on td "CX" at bounding box center [167, 72] width 38 height 19
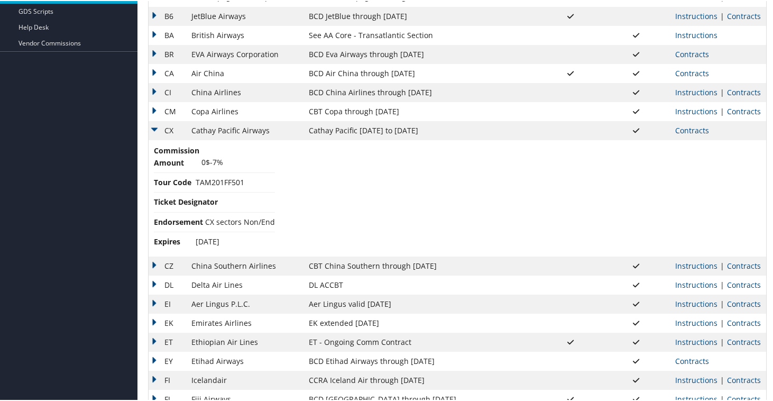
scroll to position [300, 0]
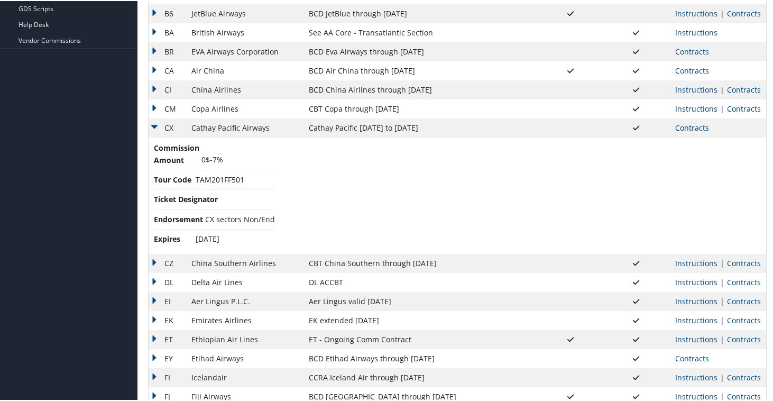
click at [689, 130] on link "Contracts" at bounding box center [692, 127] width 34 height 10
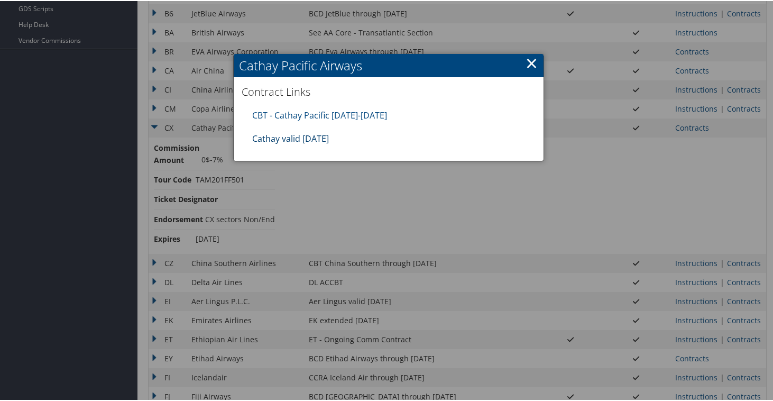
click at [300, 140] on link "Cathay valid 31jul25" at bounding box center [290, 138] width 77 height 12
click at [362, 114] on link "CBT - Cathay Pacific 8.1.25-12.31.25" at bounding box center [319, 114] width 135 height 12
click at [527, 65] on link "×" at bounding box center [531, 61] width 12 height 21
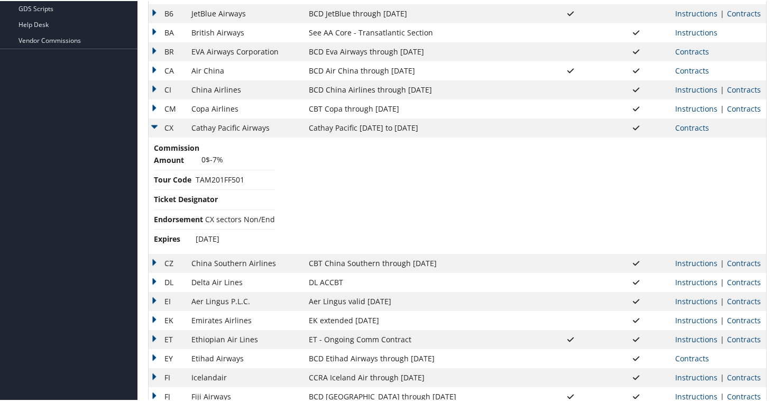
click at [154, 124] on td "CX" at bounding box center [167, 126] width 38 height 19
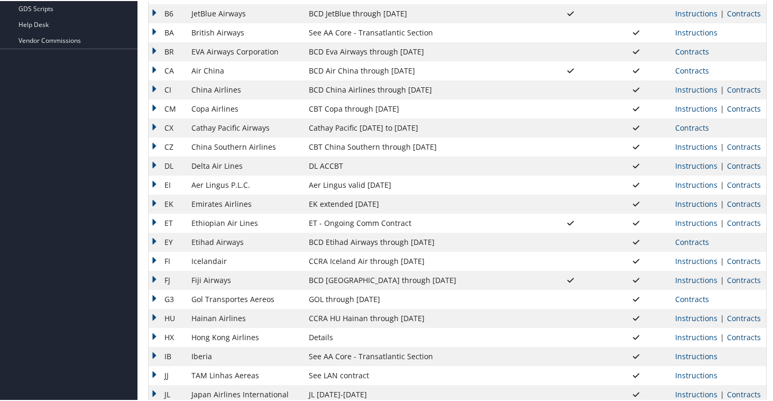
click at [155, 142] on td "CZ" at bounding box center [167, 145] width 38 height 19
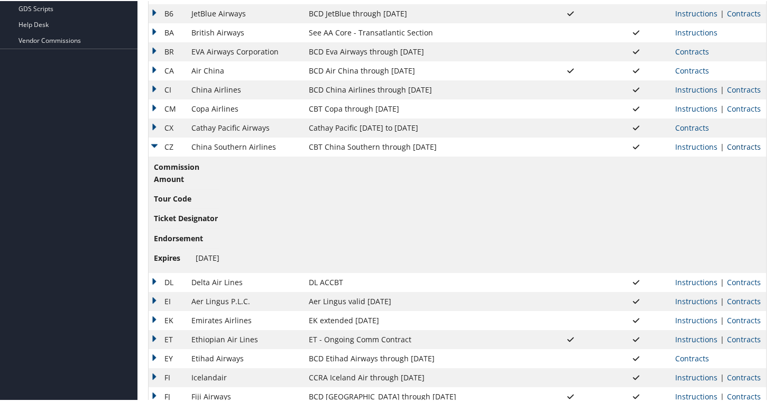
click at [745, 145] on link "Contracts" at bounding box center [744, 146] width 34 height 10
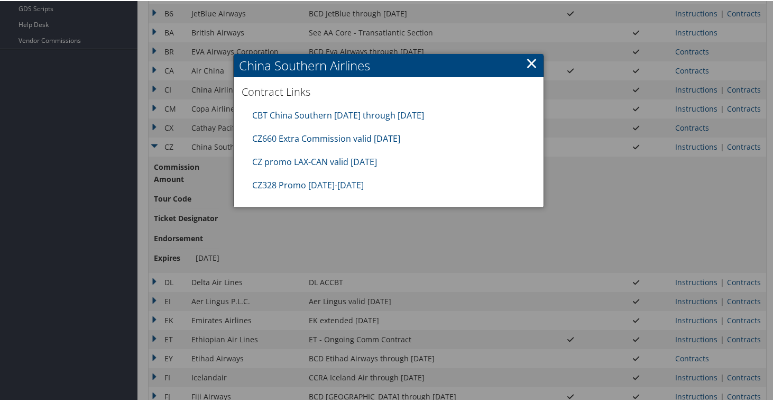
click at [534, 244] on div at bounding box center [388, 200] width 777 height 401
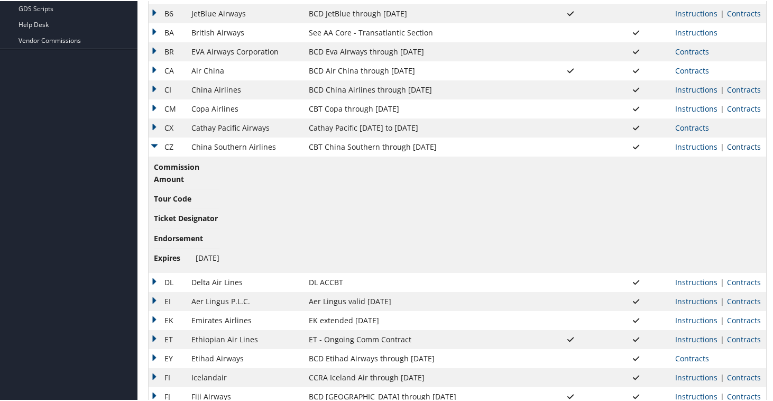
click at [739, 146] on link "Contracts" at bounding box center [744, 146] width 34 height 10
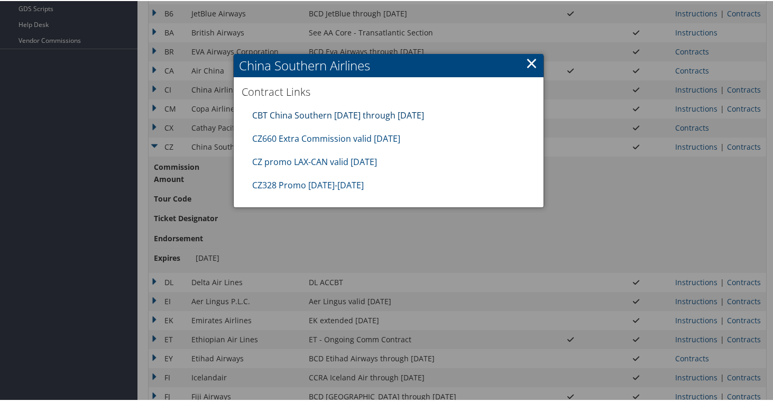
click at [311, 114] on link "CBT China Southern 07.01.25 through 09.30.25" at bounding box center [338, 114] width 172 height 12
click at [330, 137] on link "CZ660 Extra Commission valid 10sep25" at bounding box center [326, 138] width 148 height 12
click at [336, 179] on link "CZ328 Promo 8.1.25-8.15.25" at bounding box center [308, 184] width 112 height 12
click at [287, 161] on link "CZ promo LAX-CAN valid 31aug25" at bounding box center [314, 161] width 125 height 12
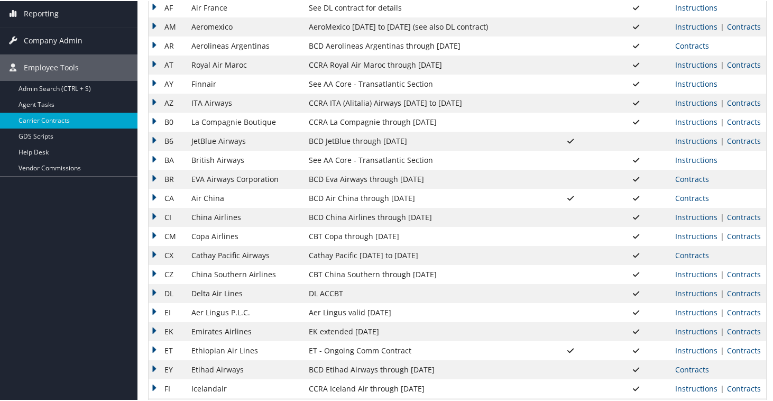
scroll to position [262, 0]
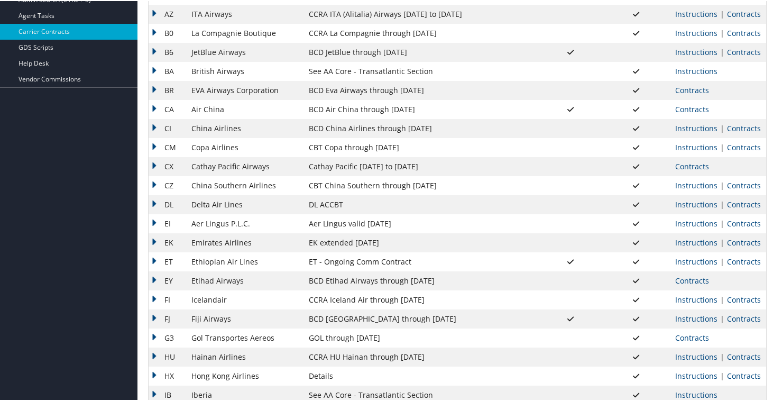
click at [156, 201] on td "DL" at bounding box center [167, 203] width 38 height 19
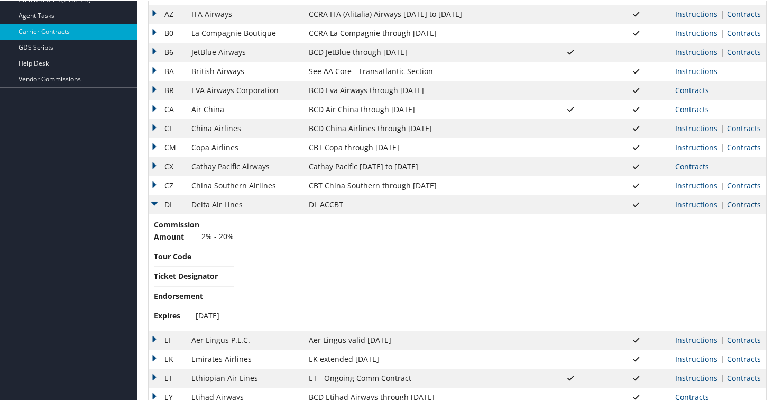
click at [742, 204] on link "Contracts" at bounding box center [744, 203] width 34 height 10
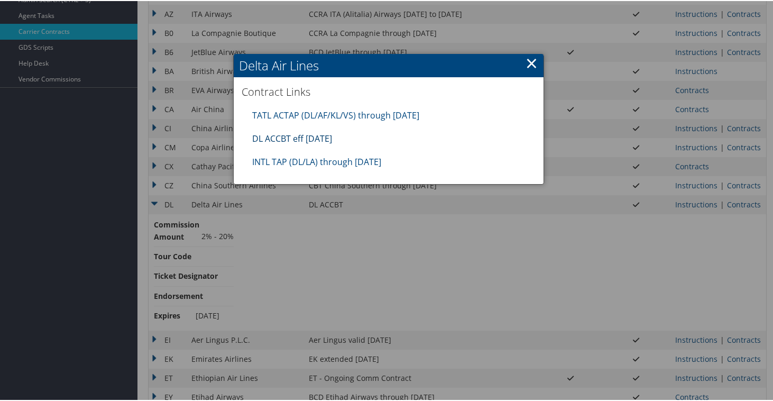
click at [320, 135] on link "DL ACCBT eff Aug 2025" at bounding box center [292, 138] width 80 height 12
click at [292, 118] on link "TATL ACTAP (DL/AF/KL/VS) through 06.30.26" at bounding box center [335, 114] width 167 height 12
click at [300, 164] on link "INTL TAP (DL/LA) through 1.31.26" at bounding box center [316, 161] width 129 height 12
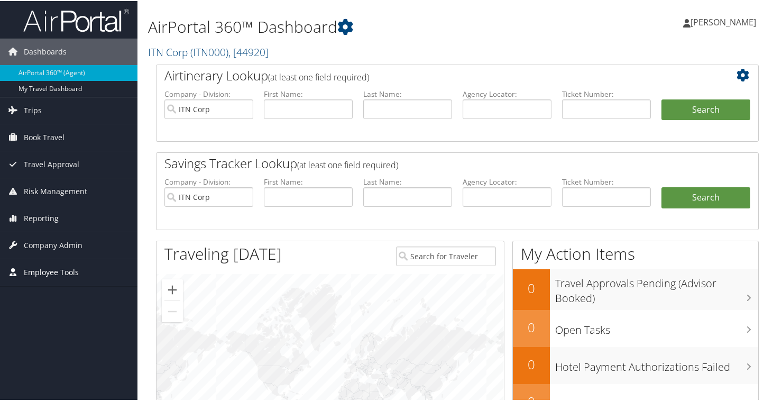
click at [36, 274] on span "Employee Tools" at bounding box center [51, 271] width 55 height 26
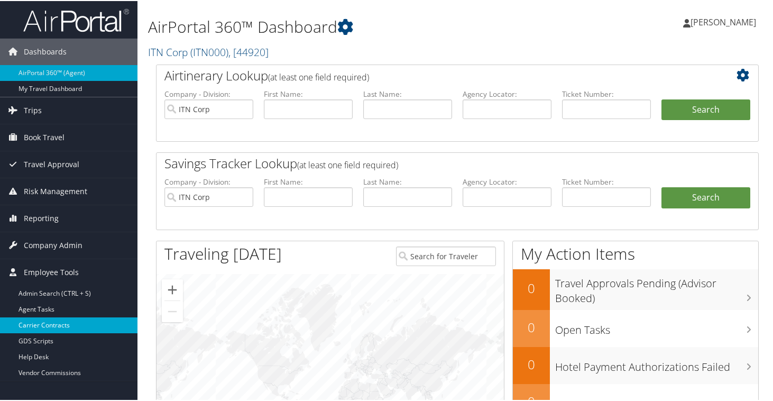
click at [48, 328] on link "Carrier Contracts" at bounding box center [68, 324] width 137 height 16
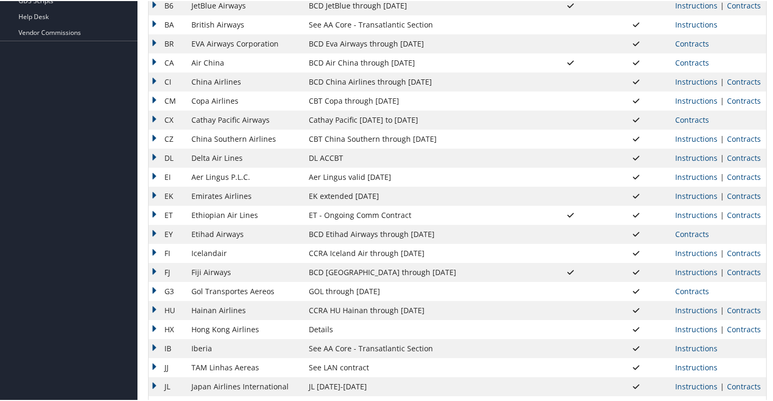
scroll to position [339, 0]
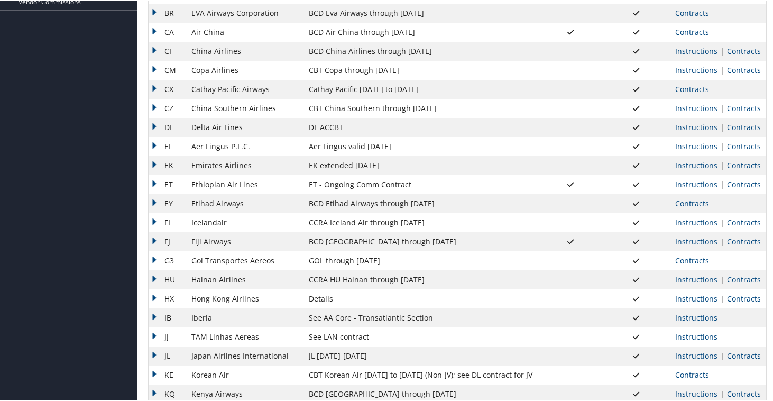
click at [156, 146] on td "EI" at bounding box center [167, 145] width 38 height 19
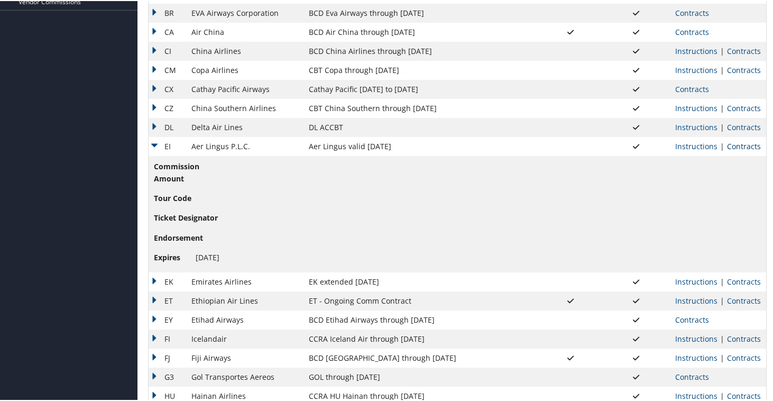
click at [749, 147] on link "Contracts" at bounding box center [744, 145] width 34 height 10
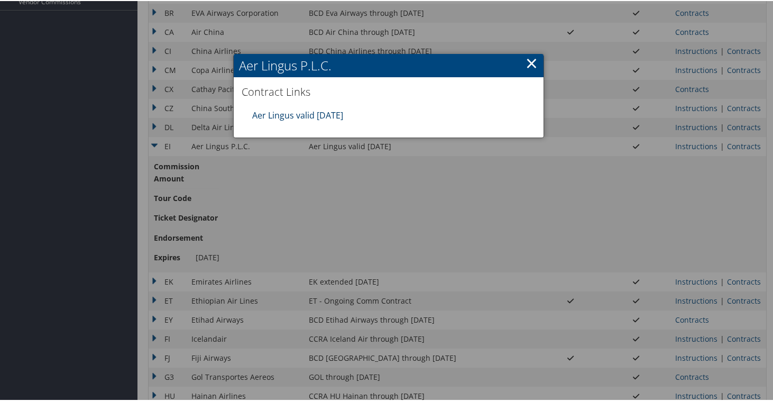
click at [274, 116] on link "Aer Lingus valid 30jun26" at bounding box center [297, 114] width 91 height 12
click at [531, 62] on link "×" at bounding box center [531, 61] width 12 height 21
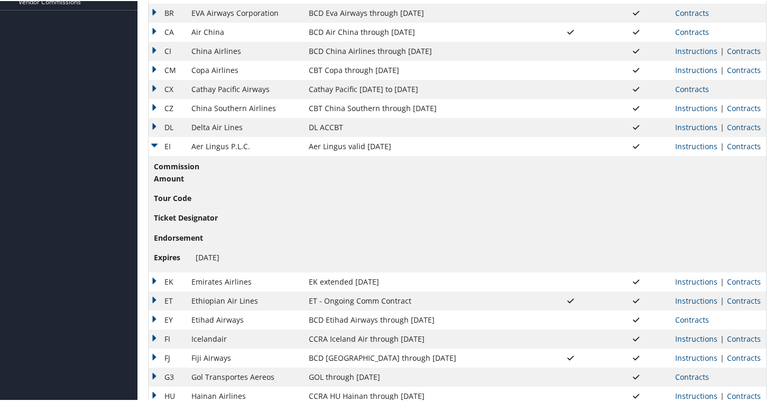
click at [154, 147] on td "EI" at bounding box center [167, 145] width 38 height 19
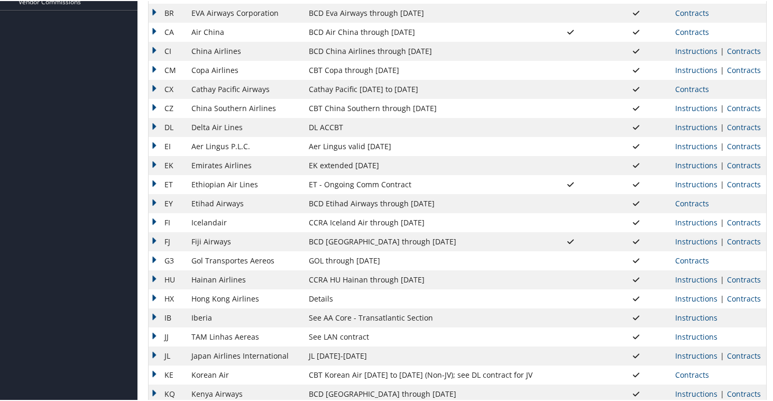
click at [152, 167] on td "EK" at bounding box center [167, 164] width 38 height 19
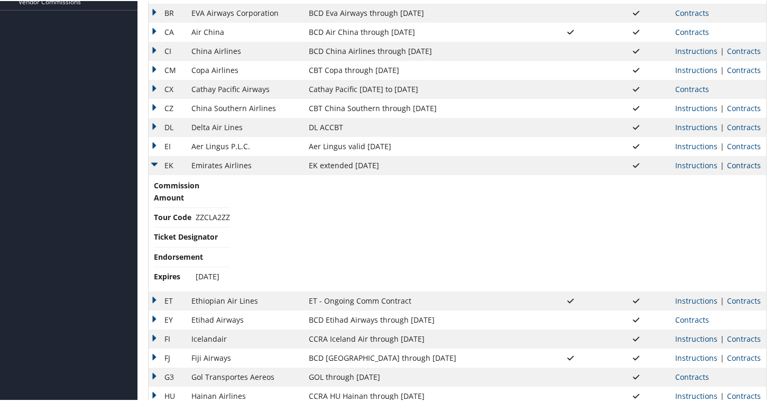
click at [737, 164] on link "Contracts" at bounding box center [744, 164] width 34 height 10
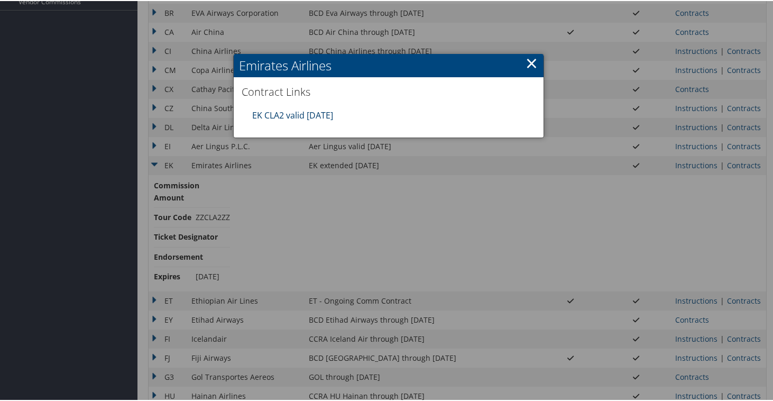
click at [333, 117] on link "EK CLA2 valid 30sep25" at bounding box center [292, 114] width 81 height 12
click at [530, 61] on link "×" at bounding box center [531, 61] width 12 height 21
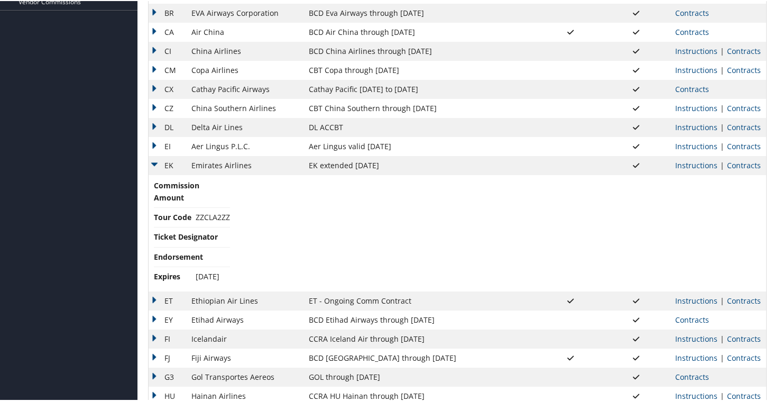
click at [157, 163] on td "EK" at bounding box center [167, 164] width 38 height 19
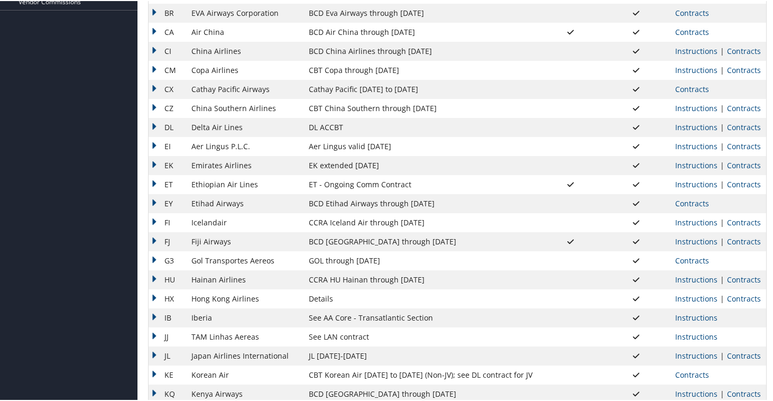
click at [152, 182] on td "ET" at bounding box center [167, 183] width 38 height 19
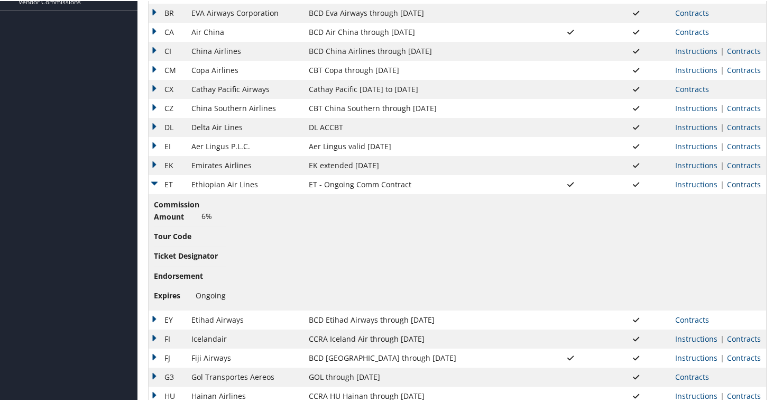
click at [730, 183] on link "Contracts" at bounding box center [744, 183] width 34 height 10
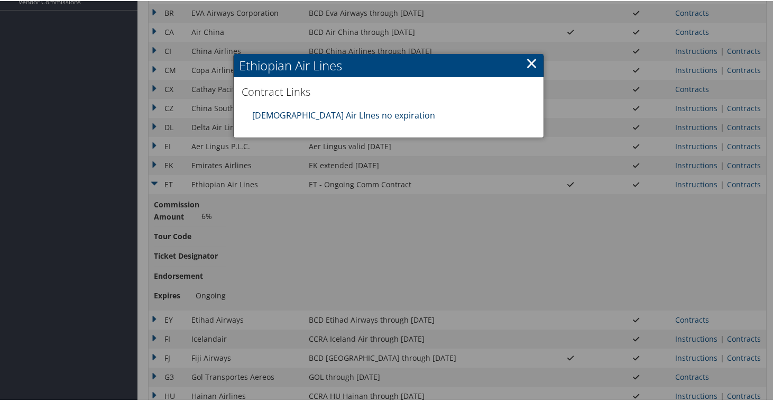
click at [293, 113] on link "Ethiopian Air LInes no expiration" at bounding box center [343, 114] width 183 height 12
click at [526, 63] on link "×" at bounding box center [531, 61] width 12 height 21
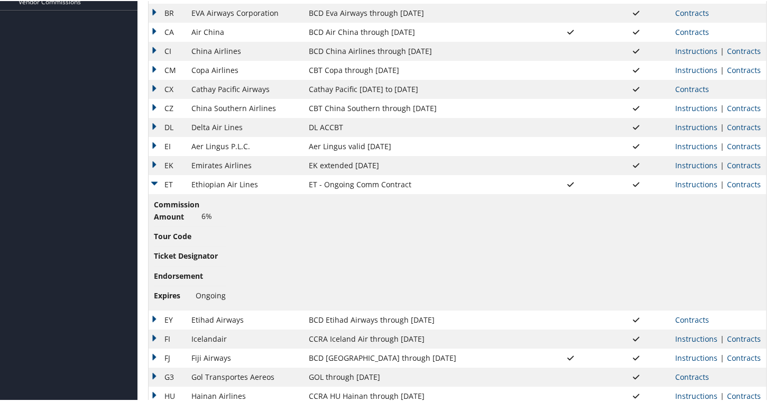
click at [153, 182] on td "ET" at bounding box center [167, 183] width 38 height 19
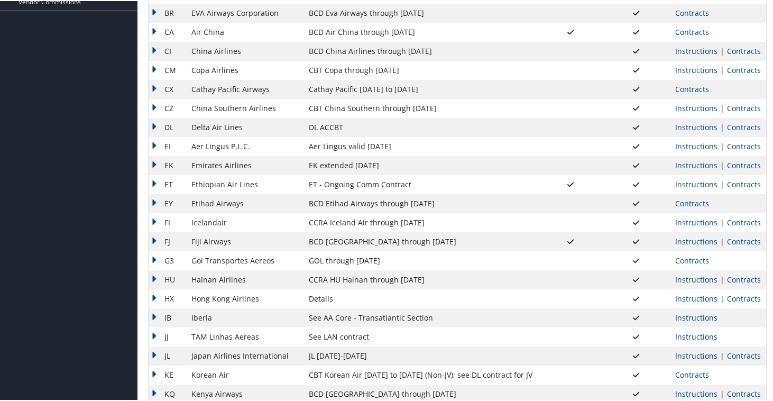
click at [154, 204] on td "EY" at bounding box center [167, 202] width 38 height 19
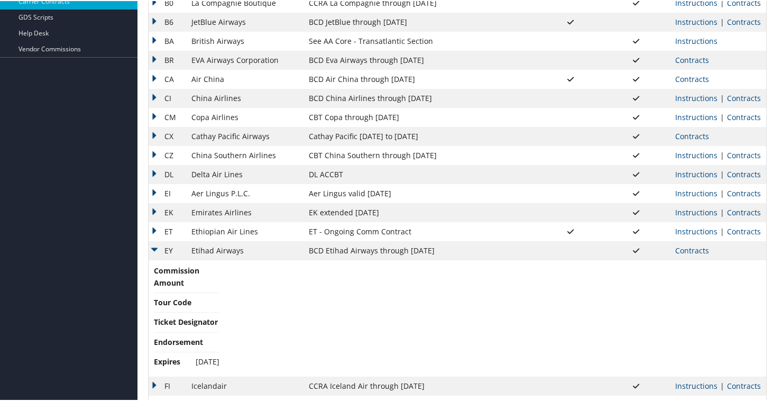
scroll to position [298, 0]
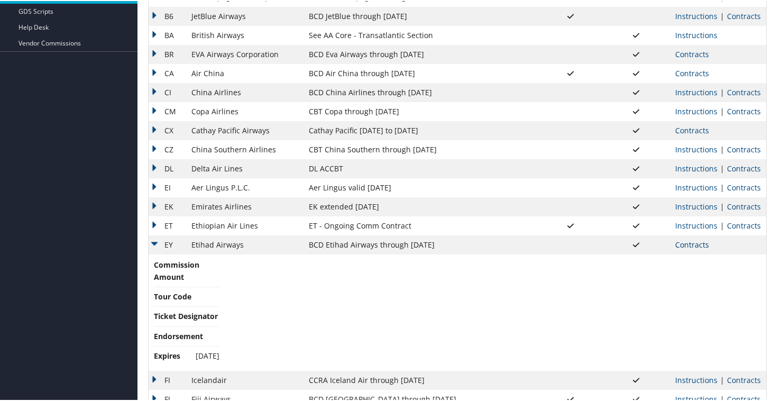
click at [677, 243] on link "Contracts" at bounding box center [692, 243] width 34 height 10
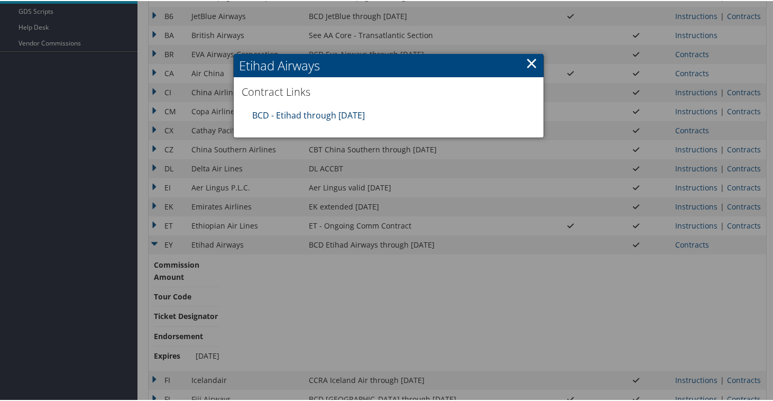
click at [289, 114] on link "BCD - Etihad through [DATE]" at bounding box center [308, 114] width 113 height 12
click at [533, 60] on link "×" at bounding box center [531, 61] width 12 height 21
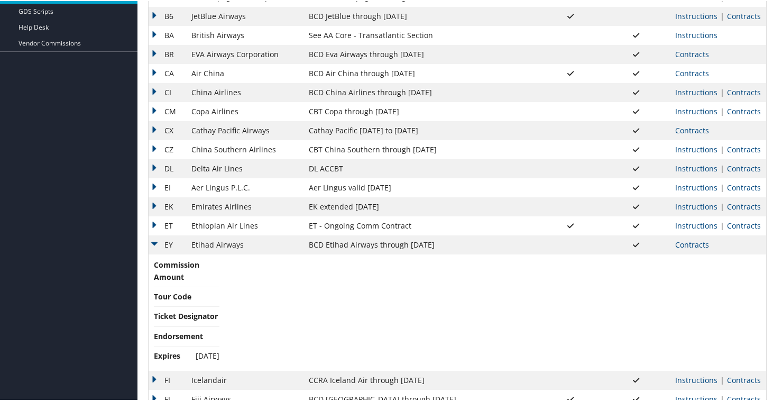
click at [156, 242] on td "EY" at bounding box center [167, 243] width 38 height 19
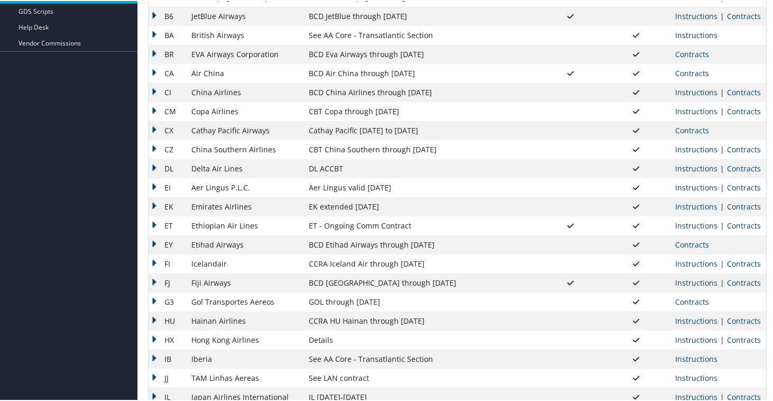
click at [156, 242] on td "EY" at bounding box center [167, 243] width 38 height 19
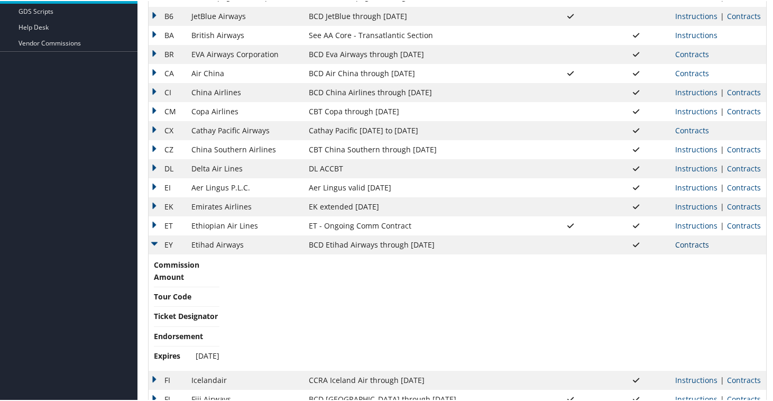
click at [693, 243] on link "Contracts" at bounding box center [692, 243] width 34 height 10
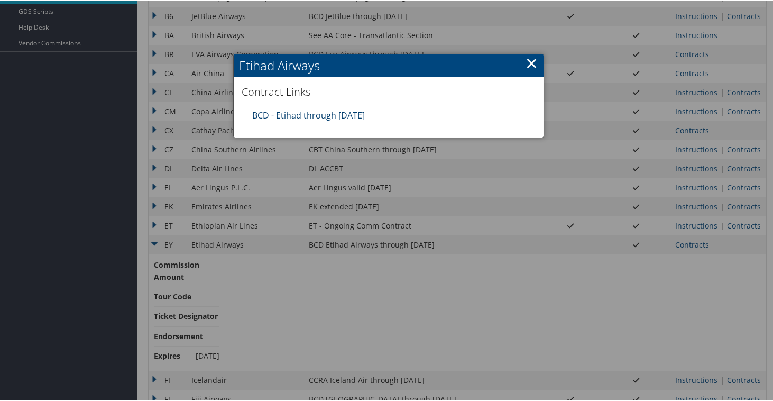
click at [332, 115] on link "BCD - Etihad through [DATE]" at bounding box center [308, 114] width 113 height 12
click at [532, 62] on link "×" at bounding box center [531, 61] width 12 height 21
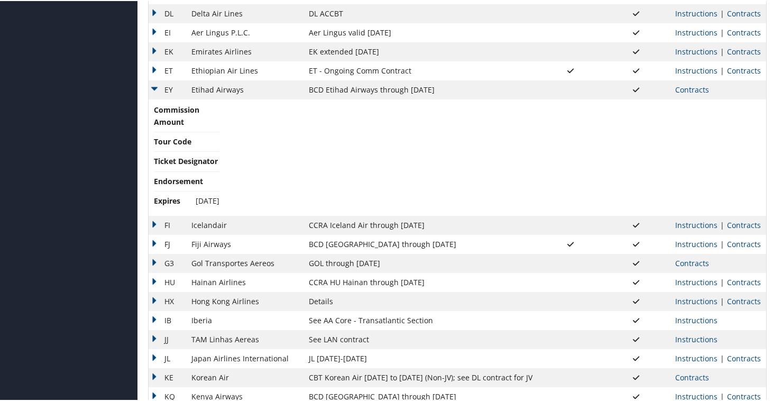
scroll to position [453, 0]
click at [688, 91] on link "Contracts" at bounding box center [692, 87] width 34 height 10
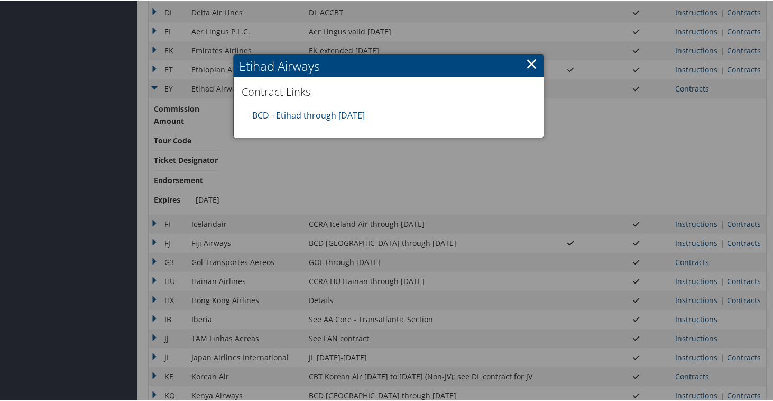
click at [527, 61] on link "×" at bounding box center [531, 62] width 12 height 21
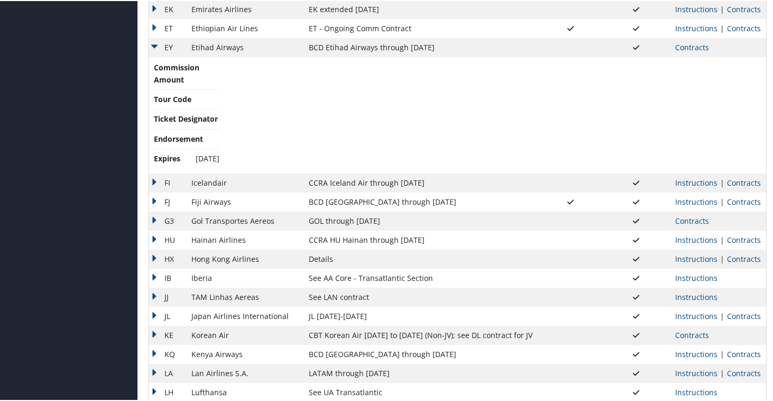
scroll to position [503, 0]
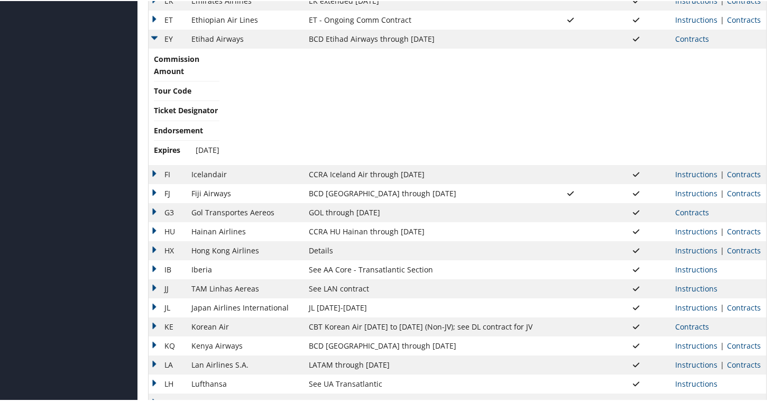
click at [160, 35] on td "EY" at bounding box center [167, 38] width 38 height 19
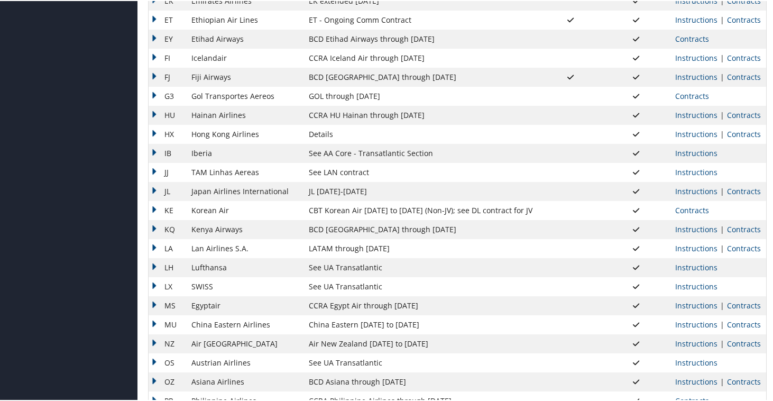
click at [155, 54] on td "FI" at bounding box center [167, 57] width 38 height 19
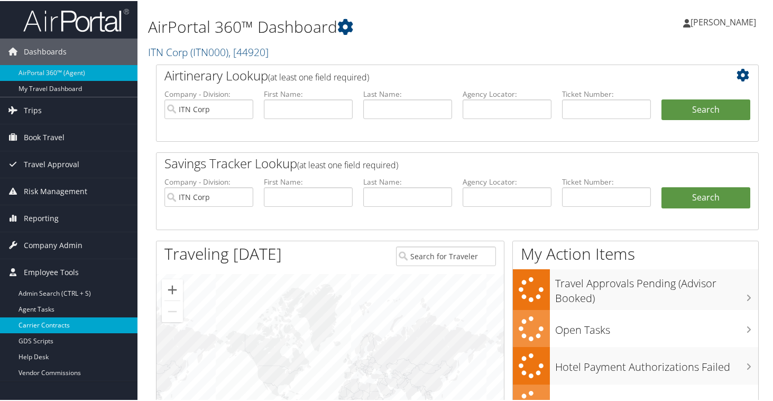
click at [39, 328] on link "Carrier Contracts" at bounding box center [68, 324] width 137 height 16
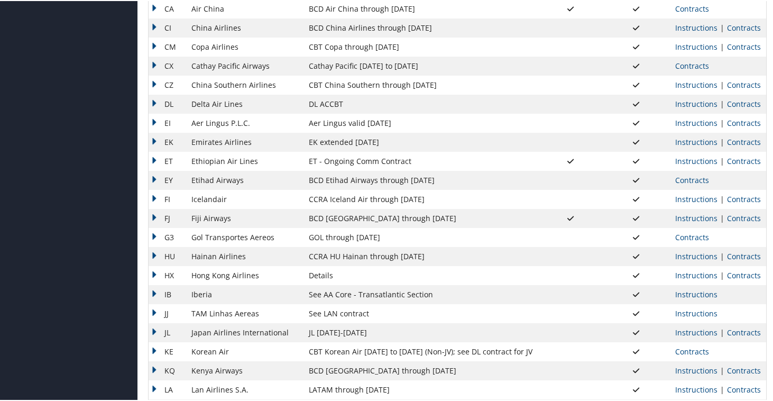
scroll to position [349, 0]
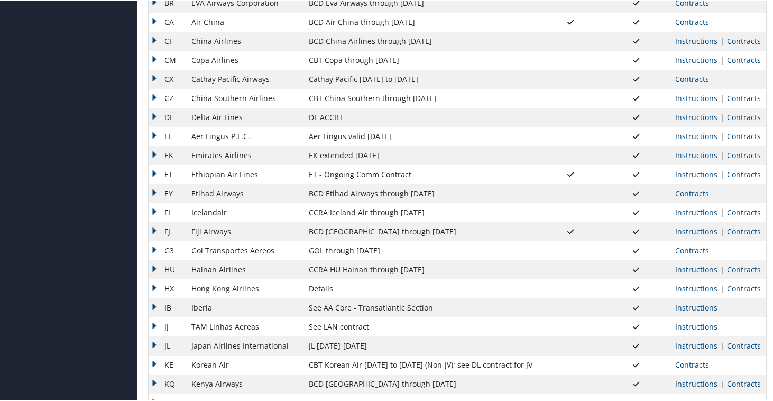
click at [154, 191] on td "EY" at bounding box center [167, 192] width 38 height 19
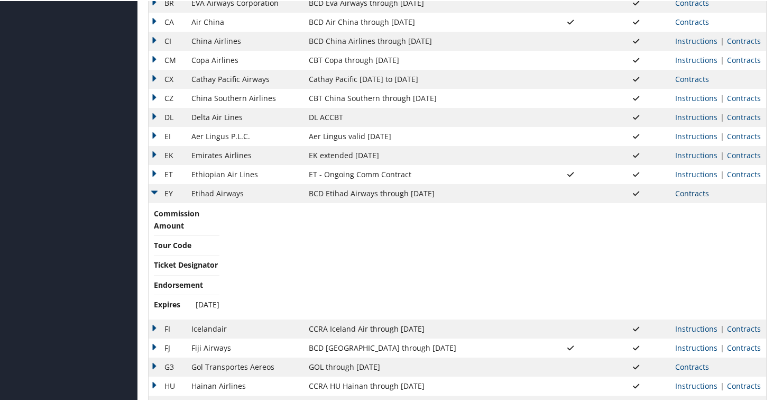
click at [685, 196] on link "Contracts" at bounding box center [692, 192] width 34 height 10
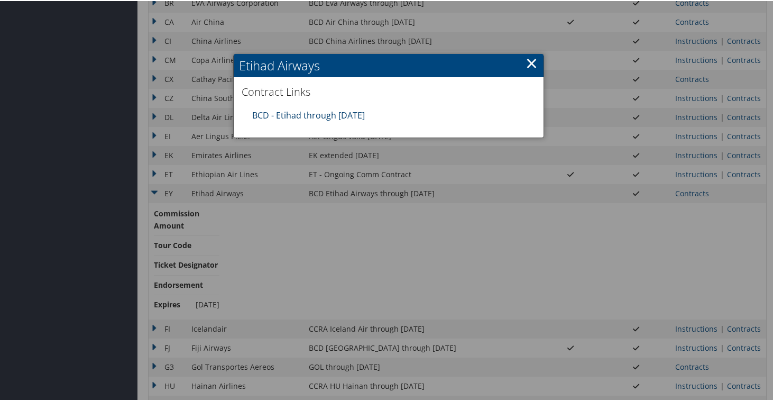
click at [310, 116] on link "BCD - Etihad through [DATE]" at bounding box center [308, 114] width 113 height 12
click at [339, 233] on div at bounding box center [388, 200] width 777 height 401
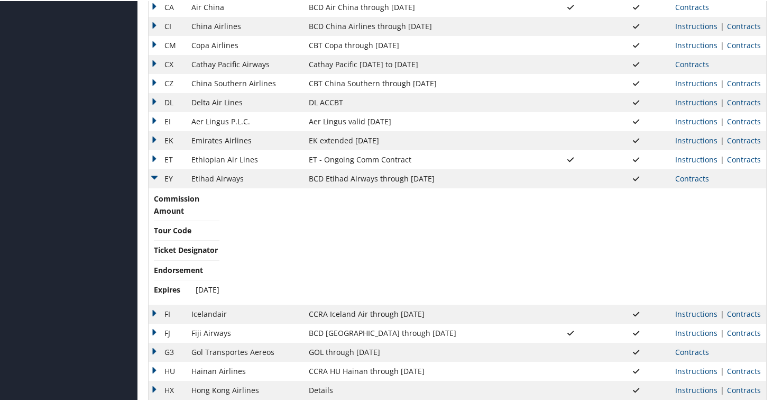
scroll to position [280, 0]
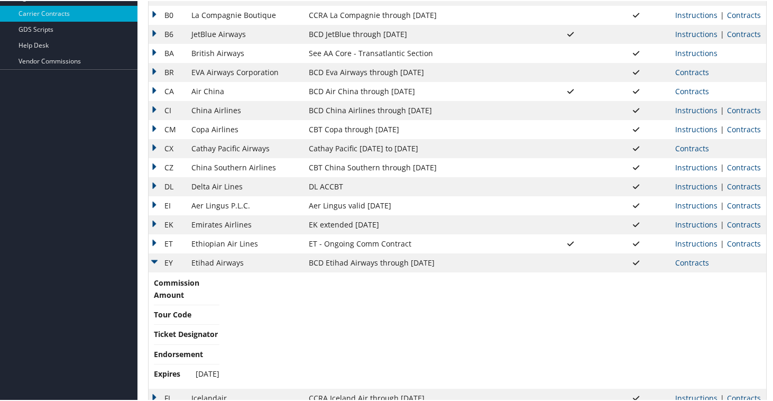
click at [155, 258] on td "EY" at bounding box center [167, 261] width 38 height 19
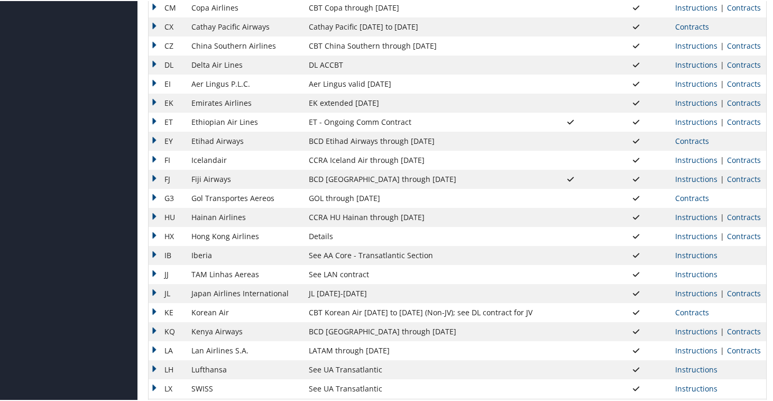
scroll to position [396, 0]
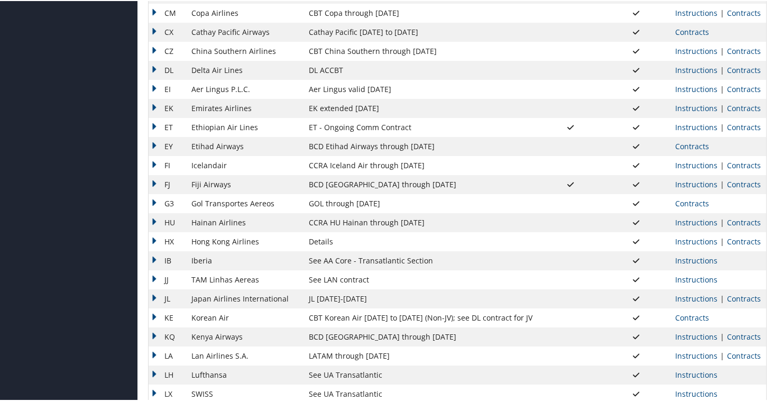
click at [153, 163] on td "FI" at bounding box center [167, 164] width 38 height 19
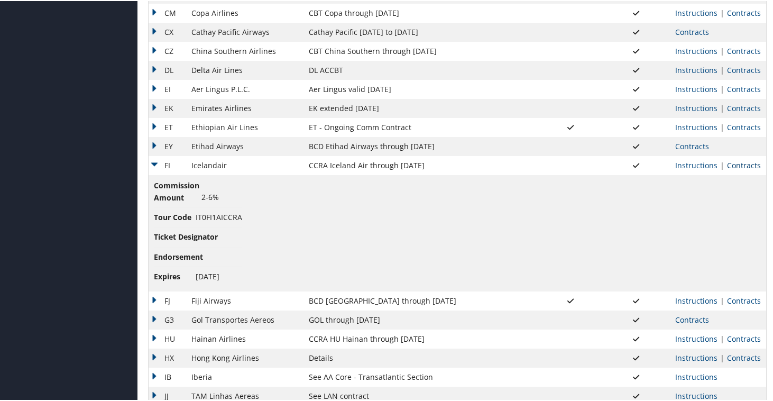
click at [738, 165] on link "Contracts" at bounding box center [744, 164] width 34 height 10
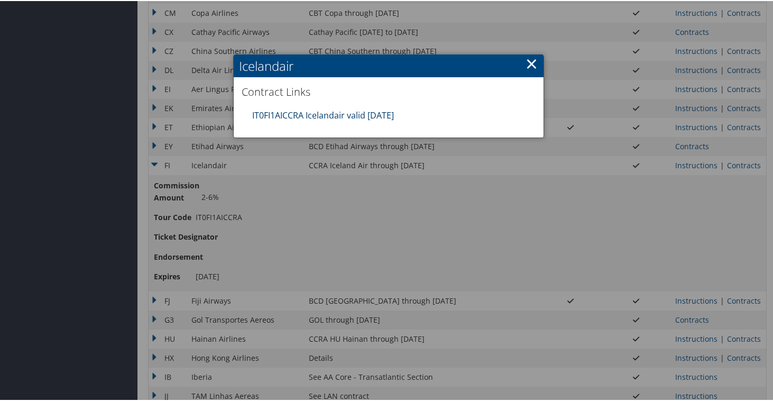
click at [355, 115] on link "IT0FI1AICCRA Icelandair valid [DATE]" at bounding box center [323, 114] width 142 height 12
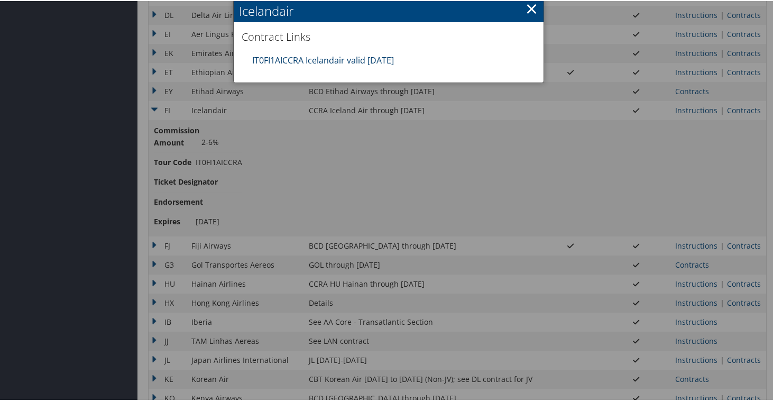
scroll to position [456, 0]
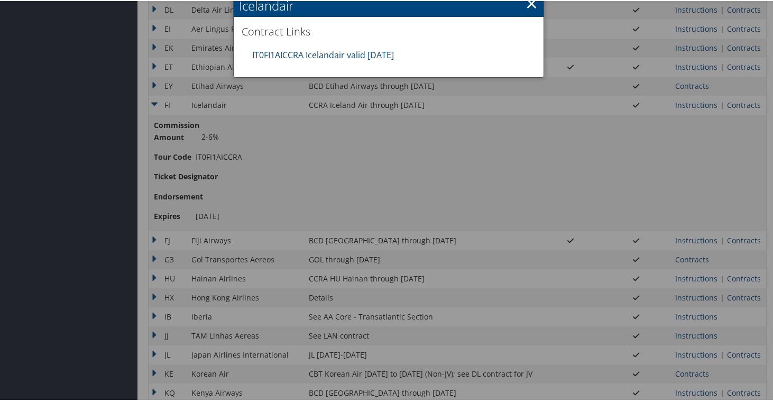
click at [525, 4] on link "×" at bounding box center [531, 2] width 12 height 21
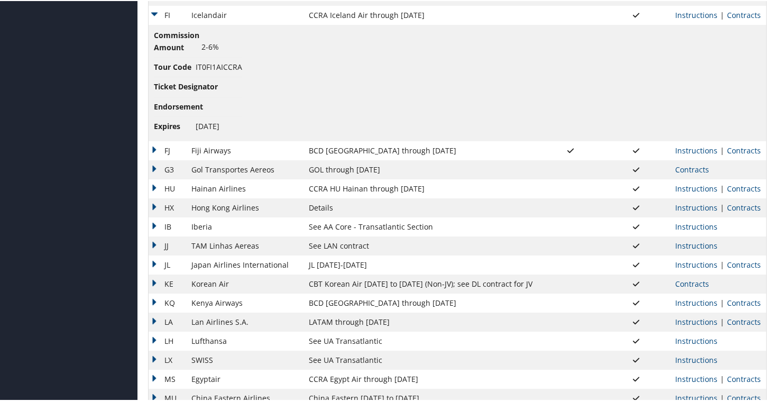
scroll to position [605, 0]
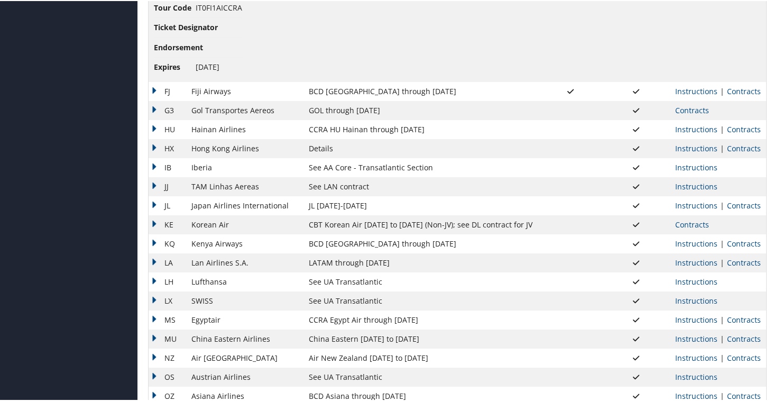
click at [156, 107] on td "G3" at bounding box center [167, 109] width 38 height 19
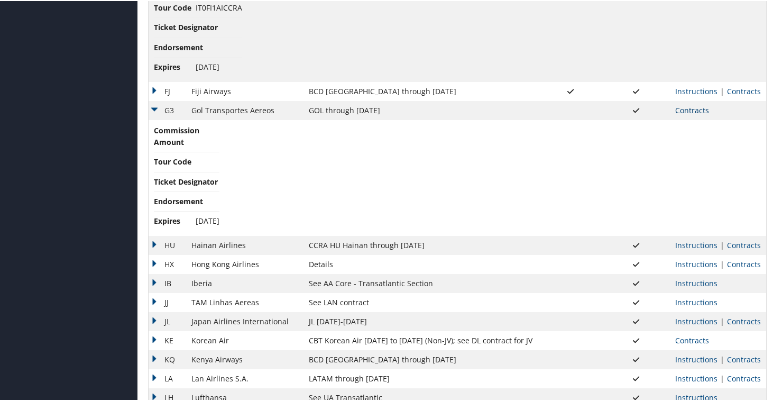
click at [692, 105] on link "Contracts" at bounding box center [692, 109] width 34 height 10
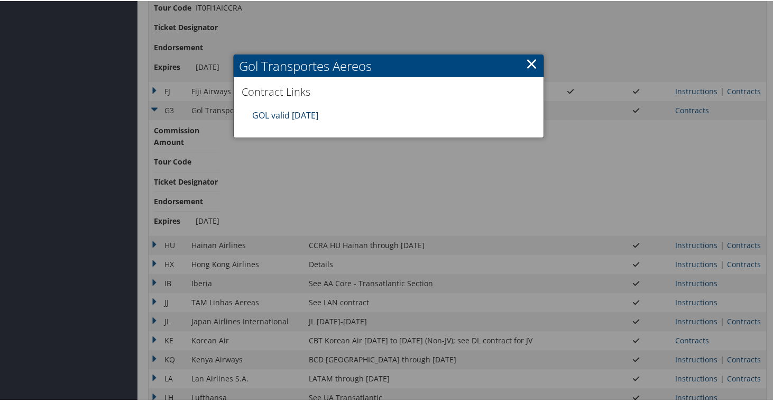
click at [287, 113] on link "GOL valid [DATE]" at bounding box center [285, 114] width 66 height 12
click at [351, 180] on div at bounding box center [388, 200] width 777 height 401
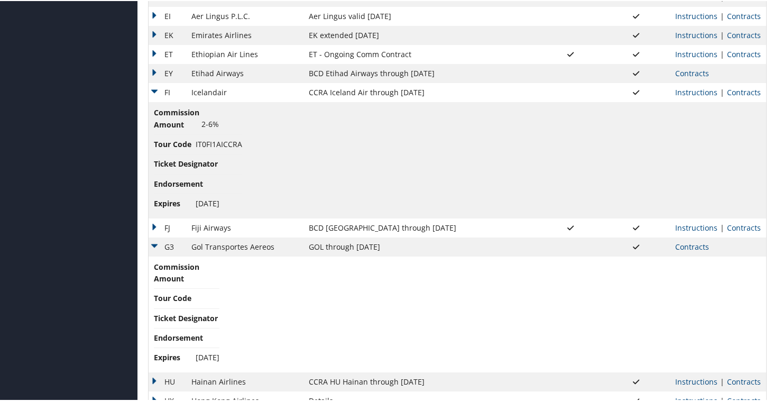
scroll to position [391, 0]
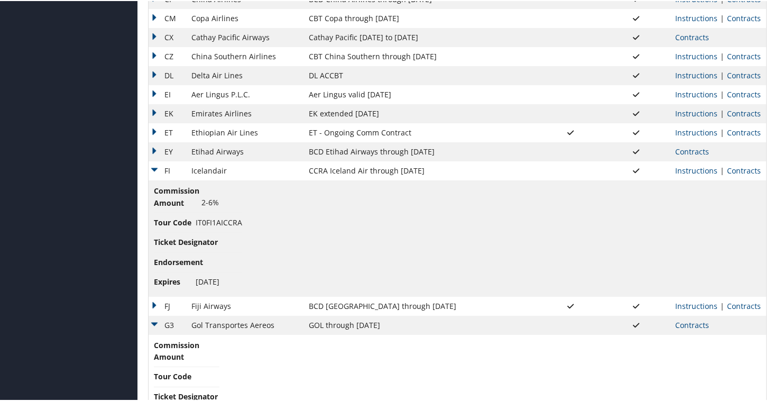
click at [156, 169] on td "FI" at bounding box center [167, 169] width 38 height 19
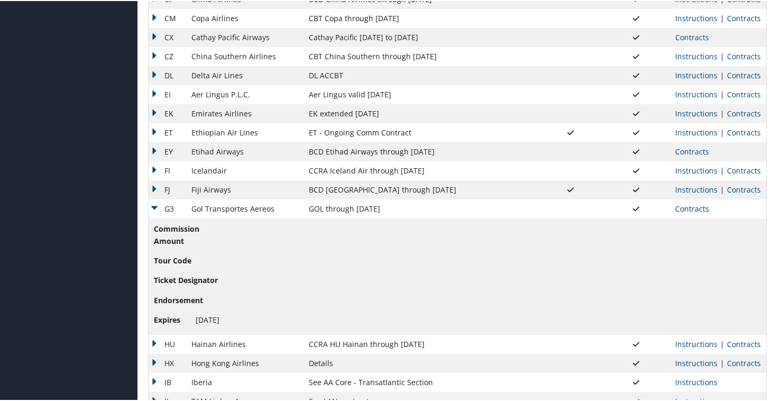
click at [681, 208] on link "Contracts" at bounding box center [692, 207] width 34 height 10
click at [0, 0] on div at bounding box center [0, 0] width 0 height 0
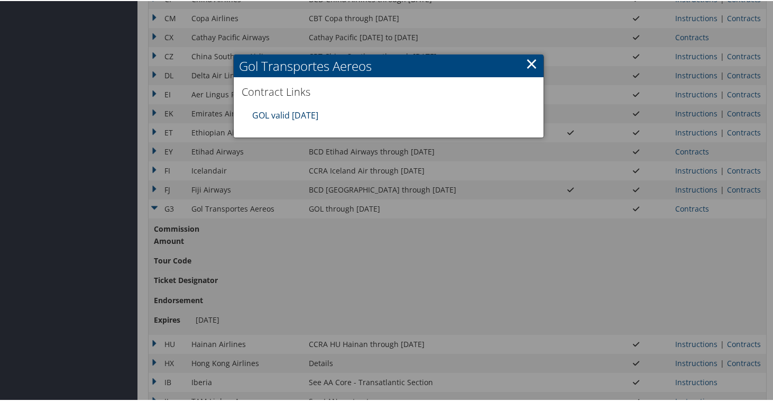
click at [305, 112] on link "GOL valid [DATE]" at bounding box center [285, 114] width 66 height 12
click at [528, 63] on link "×" at bounding box center [531, 62] width 12 height 21
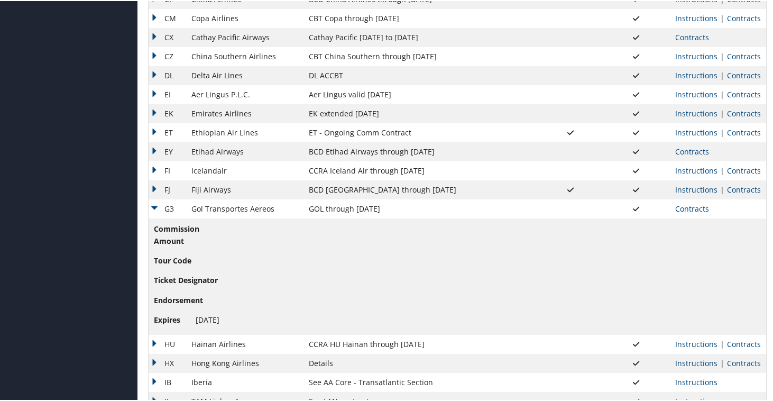
click at [151, 181] on td "FJ" at bounding box center [167, 188] width 38 height 19
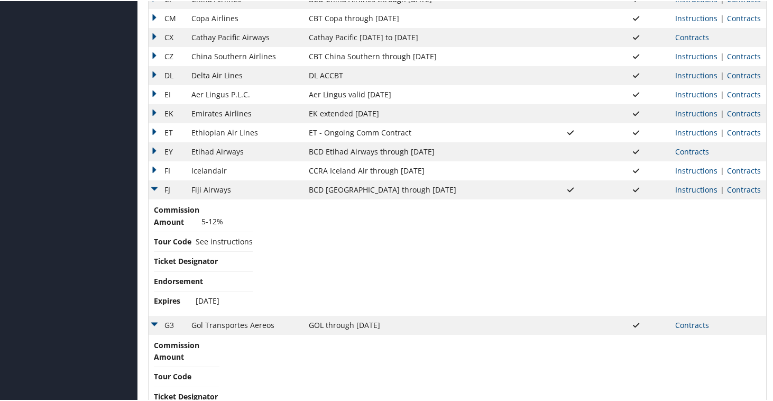
click at [153, 323] on td "G3" at bounding box center [167, 323] width 38 height 19
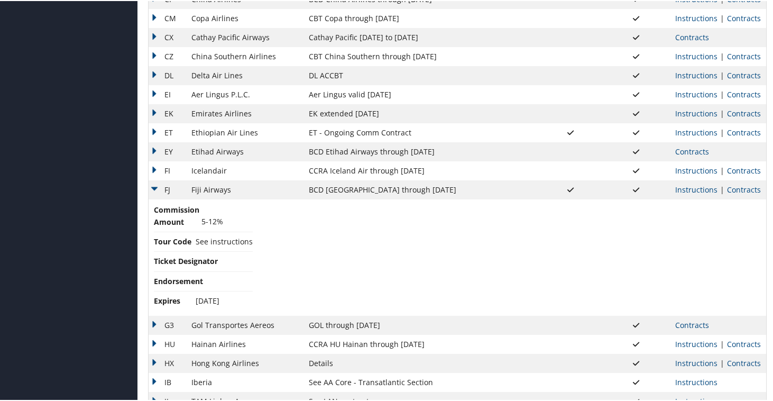
click at [747, 190] on link "Contracts" at bounding box center [744, 188] width 34 height 10
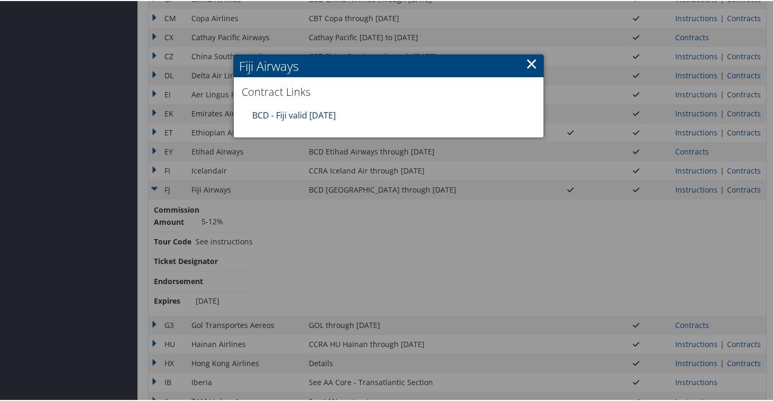
click at [292, 113] on link "BCD - Fiji valid [DATE]" at bounding box center [293, 114] width 83 height 12
click at [531, 63] on link "×" at bounding box center [531, 62] width 12 height 21
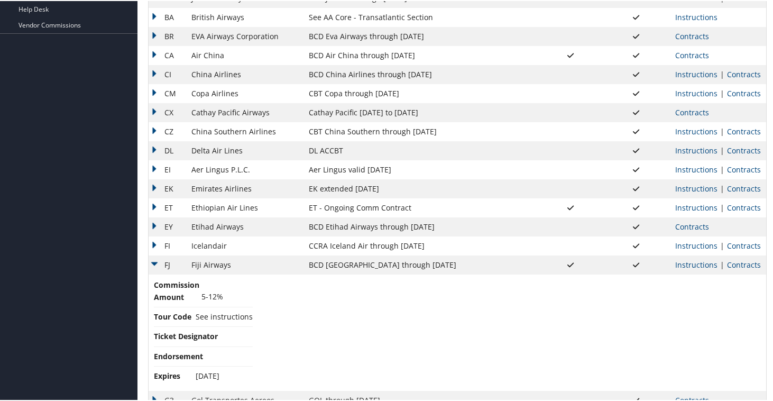
scroll to position [321, 0]
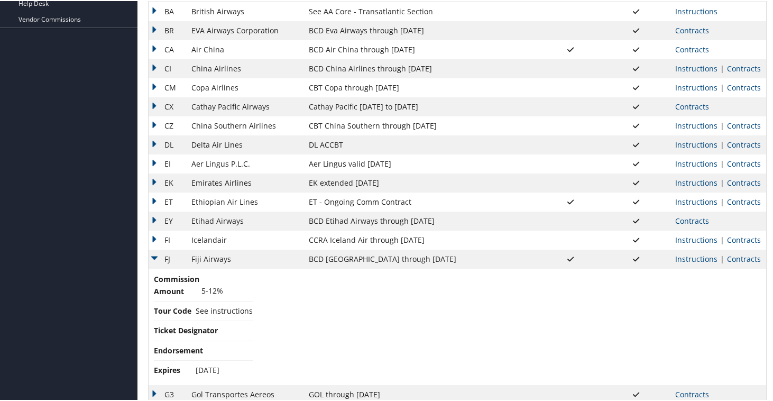
click at [156, 254] on td "FJ" at bounding box center [167, 257] width 38 height 19
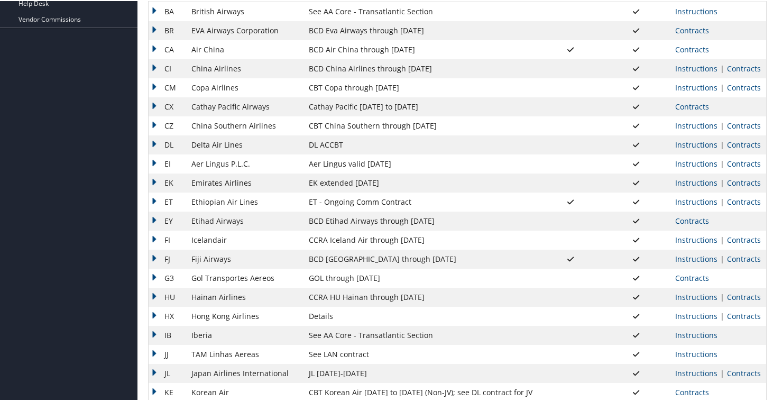
click at [156, 235] on td "FI" at bounding box center [167, 238] width 38 height 19
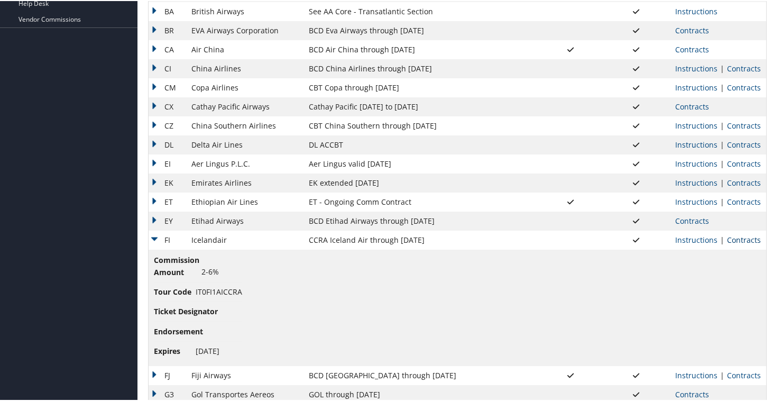
click at [733, 236] on link "Contracts" at bounding box center [744, 239] width 34 height 10
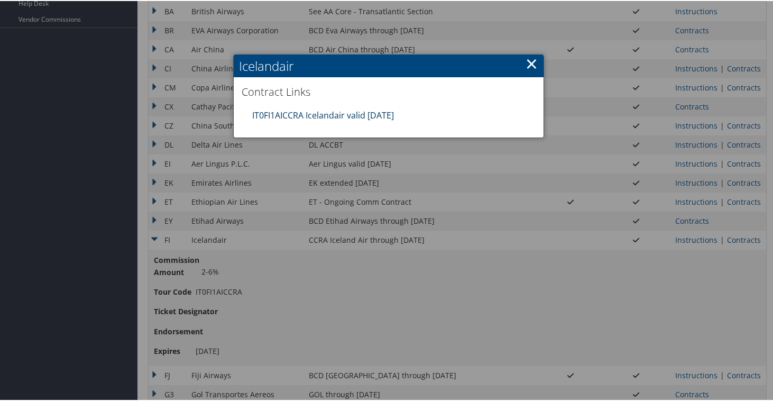
click at [340, 112] on link "IT0FI1AICCRA Icelandair valid [DATE]" at bounding box center [323, 114] width 142 height 12
click at [527, 57] on link "×" at bounding box center [531, 62] width 12 height 21
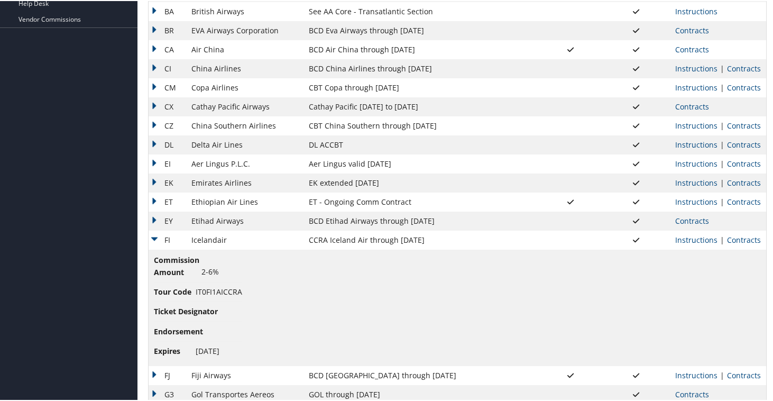
click at [157, 237] on td "FI" at bounding box center [167, 238] width 38 height 19
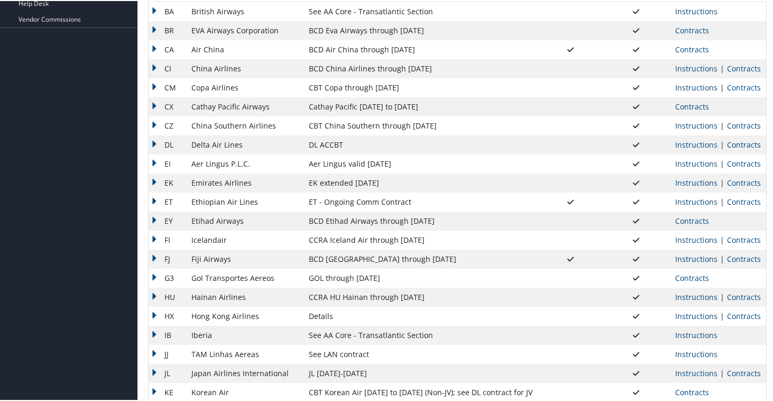
click at [150, 300] on td "HU" at bounding box center [167, 295] width 38 height 19
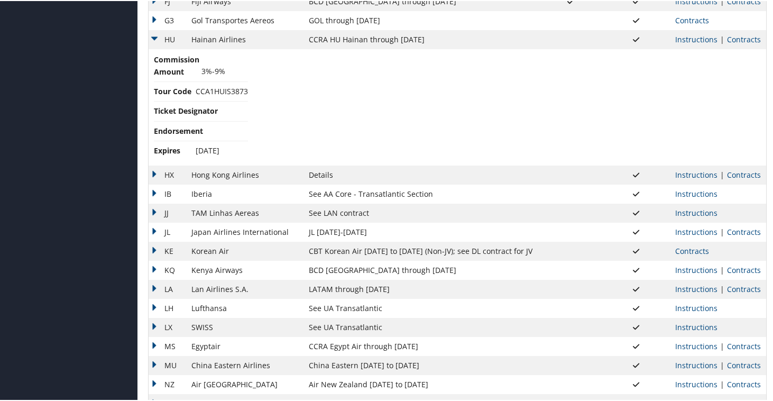
scroll to position [567, 0]
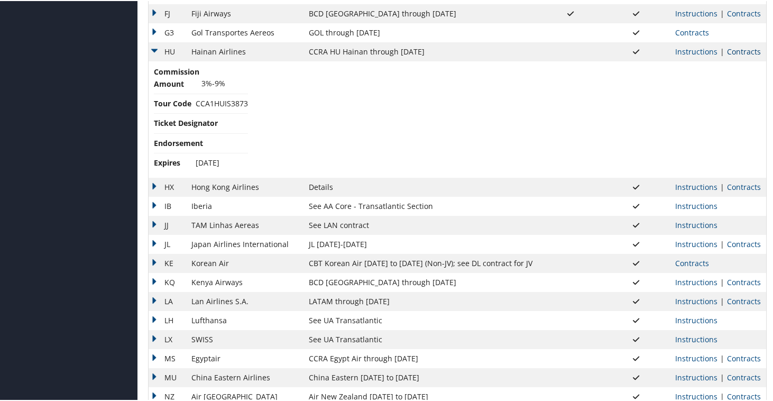
click at [737, 50] on link "Contracts" at bounding box center [744, 50] width 34 height 10
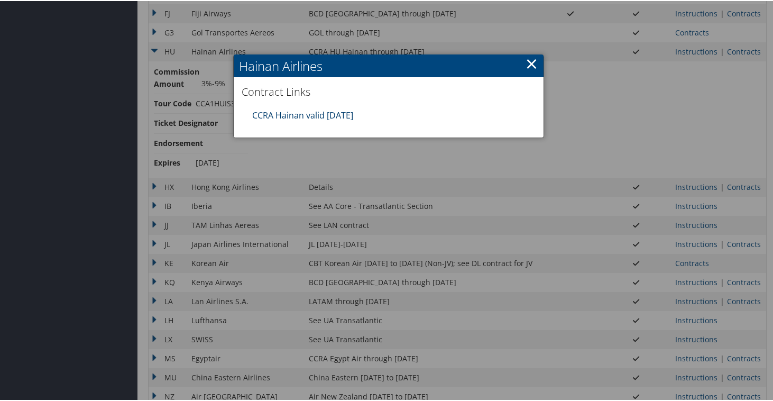
click at [337, 114] on link "CCRA Hainan valid [DATE]" at bounding box center [302, 114] width 101 height 12
click at [530, 62] on link "×" at bounding box center [531, 62] width 12 height 21
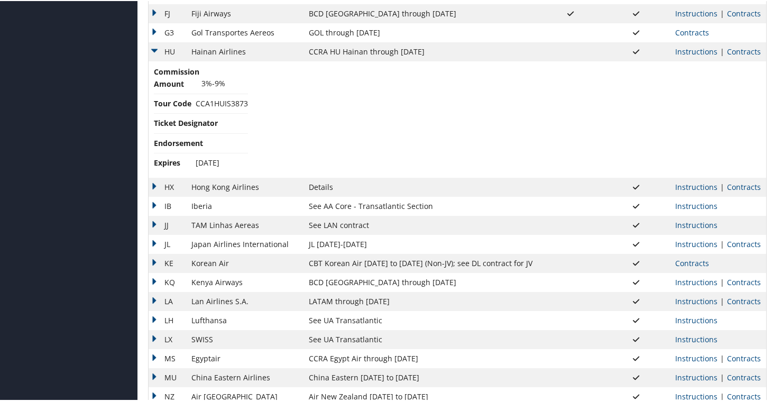
click at [157, 50] on td "HU" at bounding box center [167, 50] width 38 height 19
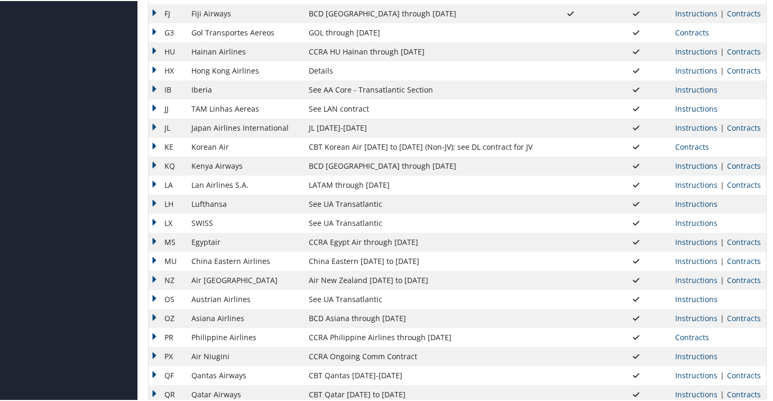
click at [155, 72] on td "HX" at bounding box center [167, 69] width 38 height 19
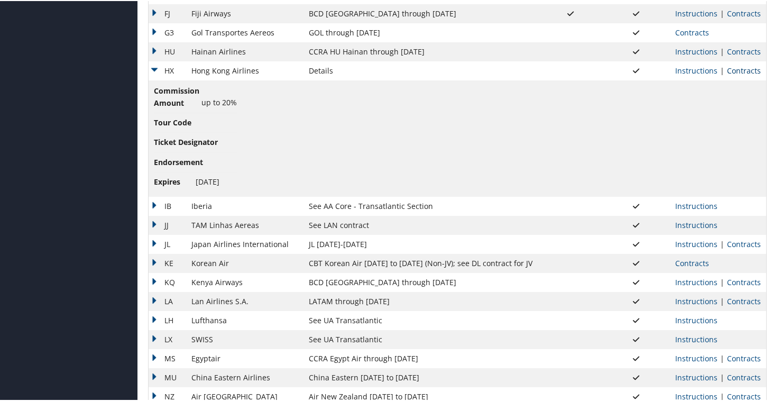
click at [733, 71] on link "Contracts" at bounding box center [744, 69] width 34 height 10
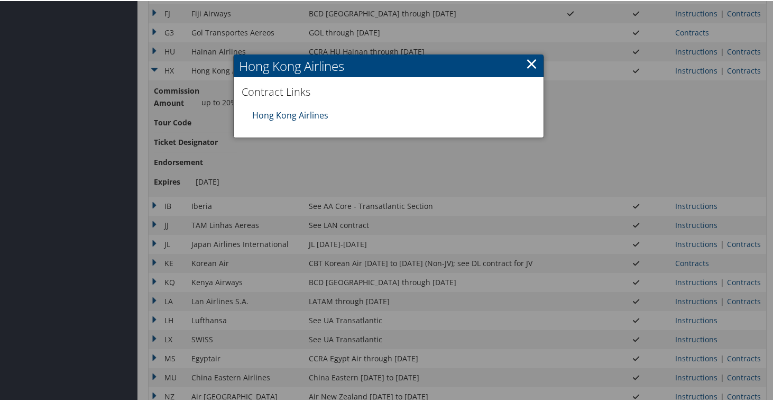
click at [306, 114] on link "Hong Kong Airlines" at bounding box center [290, 114] width 76 height 12
click at [529, 62] on link "×" at bounding box center [531, 62] width 12 height 21
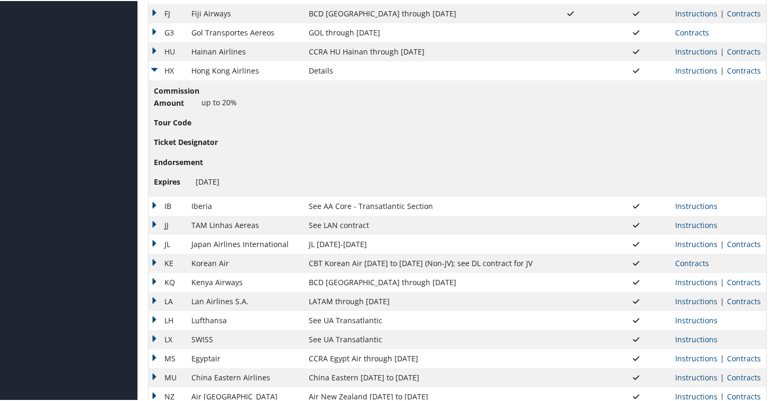
click at [158, 66] on td "HX" at bounding box center [167, 69] width 38 height 19
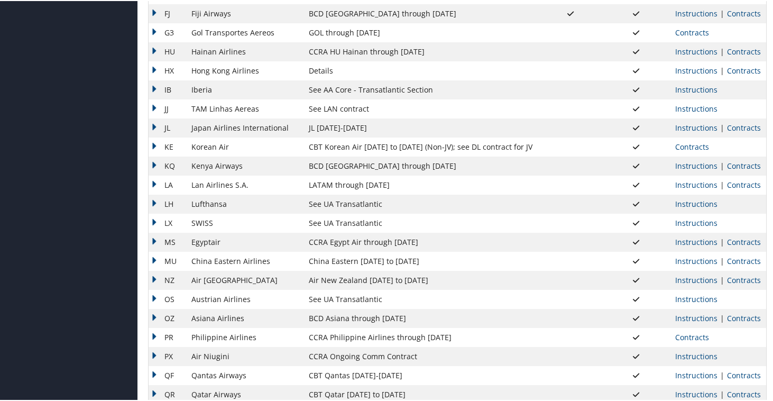
click at [154, 89] on td "IB" at bounding box center [167, 88] width 38 height 19
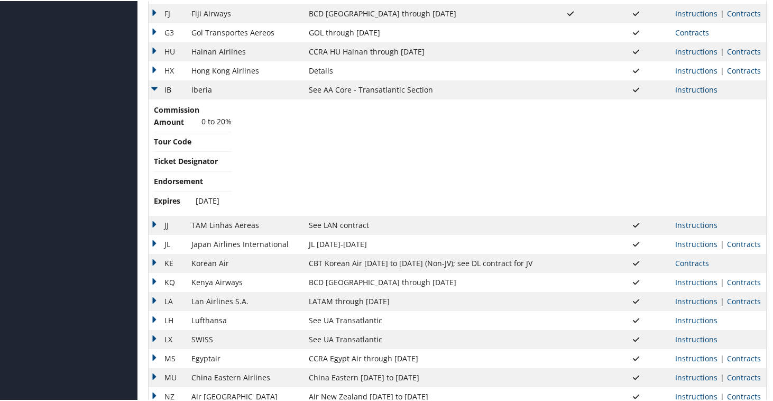
click at [155, 226] on td "JJ" at bounding box center [167, 224] width 38 height 19
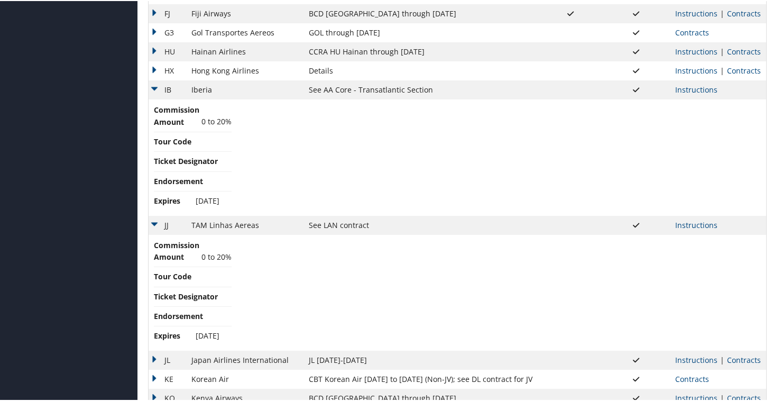
click at [156, 86] on td "IB" at bounding box center [167, 88] width 38 height 19
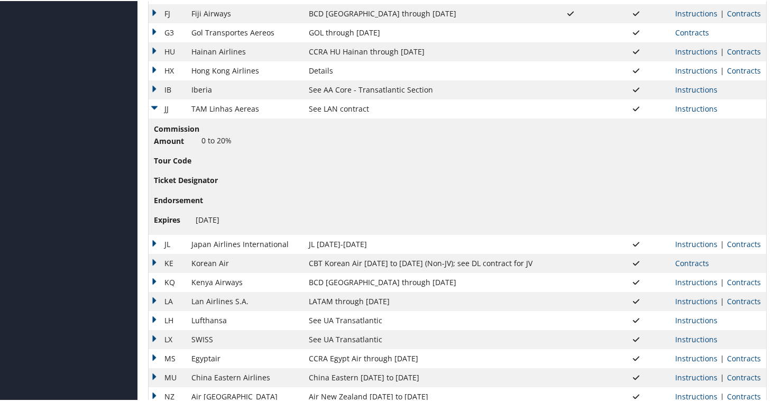
click at [153, 101] on td "JJ" at bounding box center [167, 107] width 38 height 19
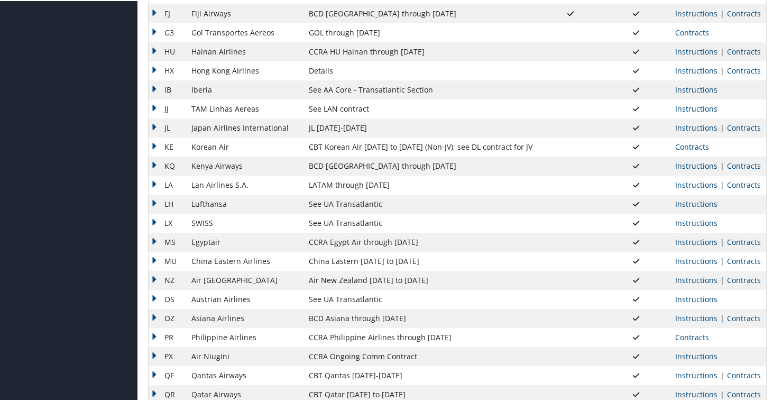
click at [155, 124] on td "JL" at bounding box center [167, 126] width 38 height 19
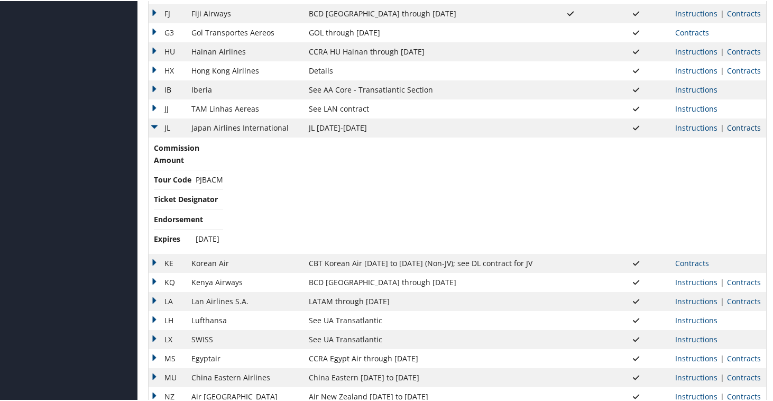
click at [742, 124] on link "Contracts" at bounding box center [744, 127] width 34 height 10
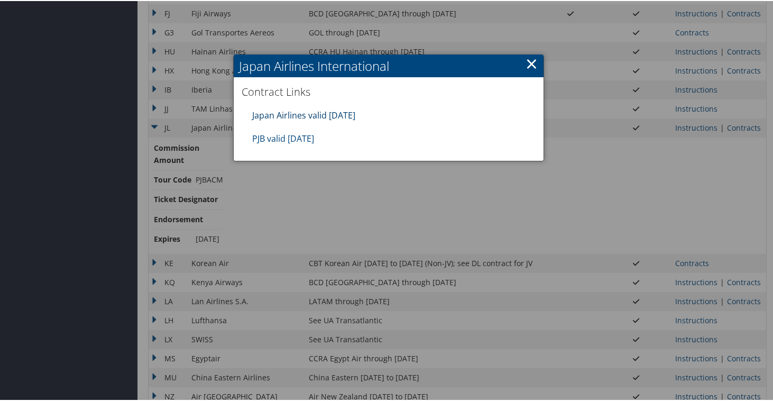
click at [330, 116] on link "Japan Airlines valid [DATE]" at bounding box center [303, 114] width 103 height 12
click at [262, 135] on link "PJB valid [DATE]" at bounding box center [283, 138] width 62 height 12
click at [530, 60] on link "×" at bounding box center [531, 62] width 12 height 21
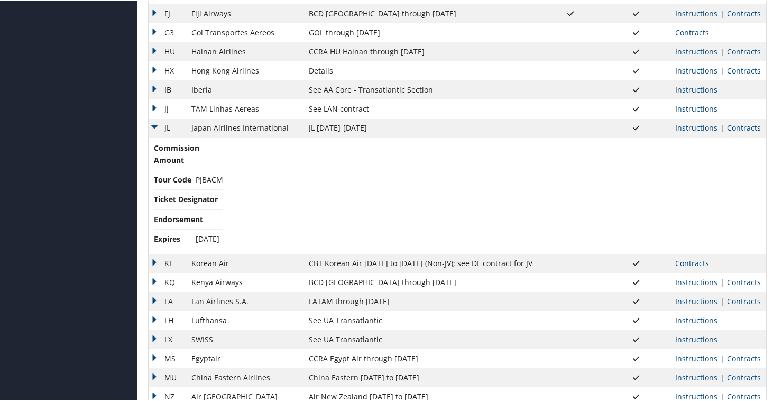
click at [157, 128] on td "JL" at bounding box center [167, 126] width 38 height 19
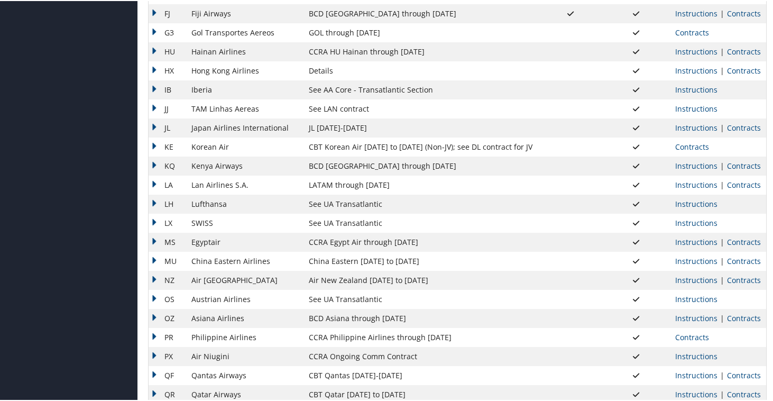
click at [154, 151] on td "KE" at bounding box center [167, 145] width 38 height 19
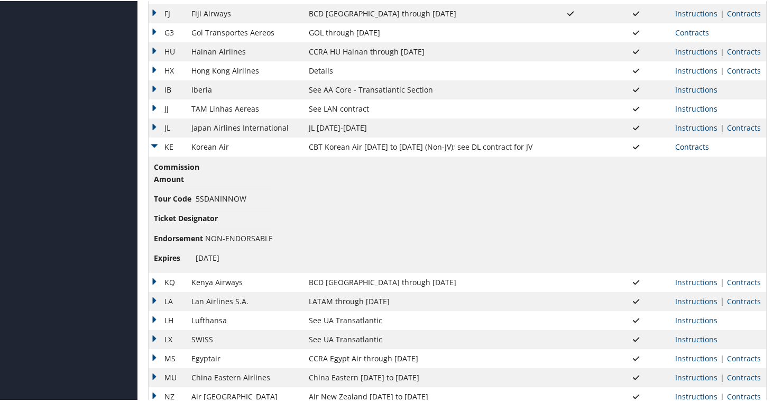
click at [690, 144] on link "Contracts" at bounding box center [692, 146] width 34 height 10
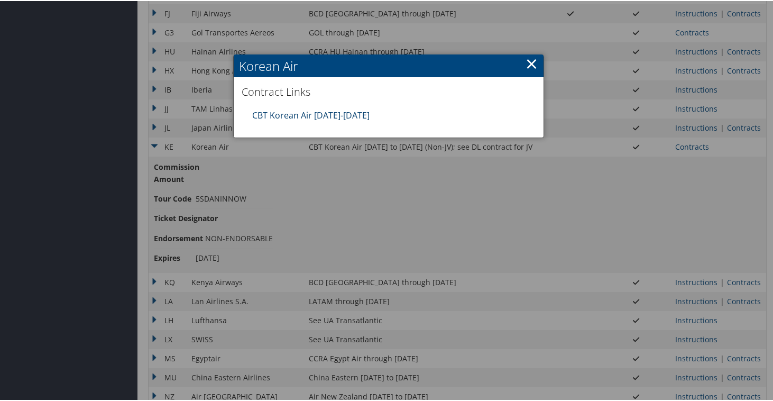
click at [346, 115] on link "CBT Korean Air [DATE]-[DATE]" at bounding box center [310, 114] width 117 height 12
click at [527, 61] on link "×" at bounding box center [531, 62] width 12 height 21
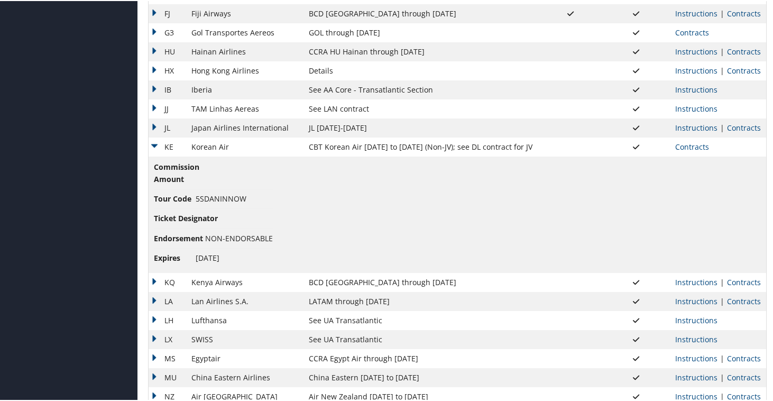
click at [154, 142] on td "KE" at bounding box center [167, 145] width 38 height 19
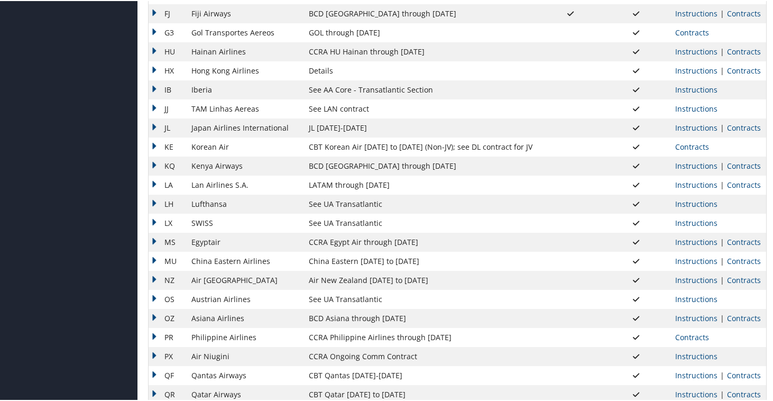
click at [155, 160] on td "KQ" at bounding box center [167, 164] width 38 height 19
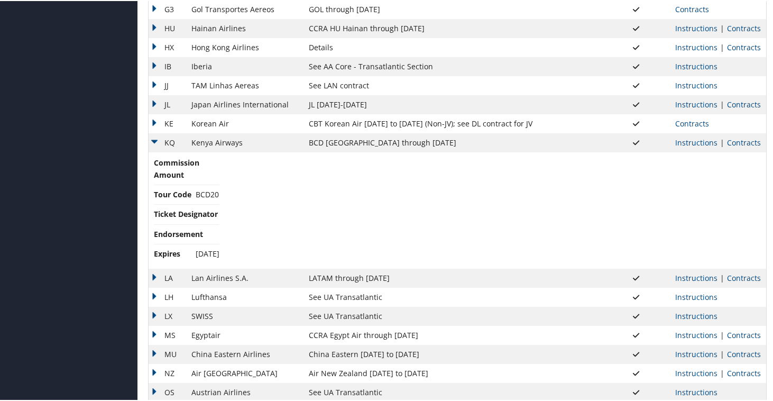
scroll to position [619, 0]
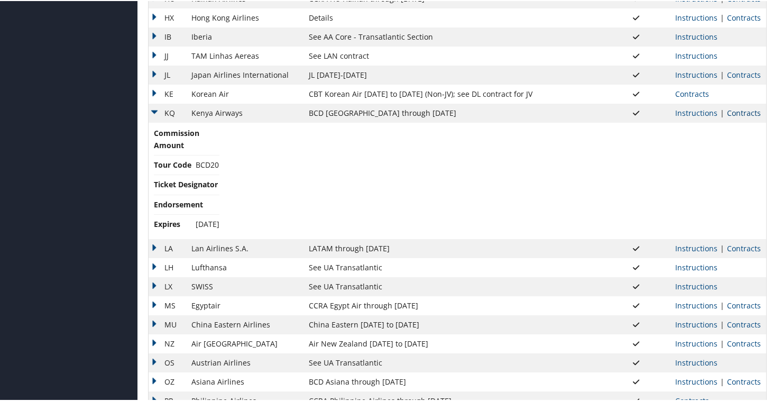
click at [738, 115] on link "Contracts" at bounding box center [744, 112] width 34 height 10
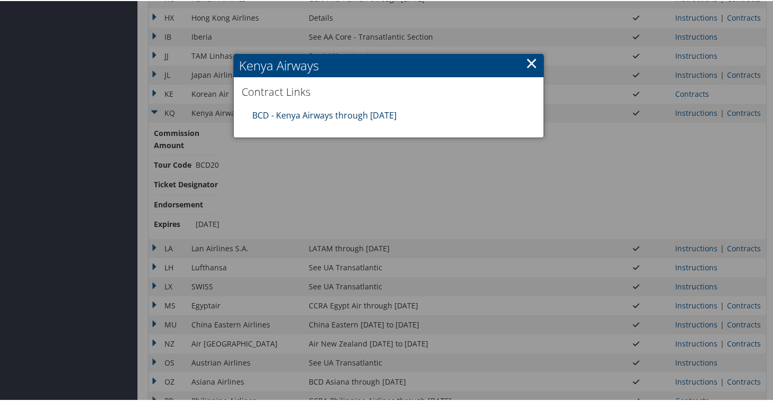
click at [329, 117] on link "BCD - Kenya Airways through [DATE]" at bounding box center [324, 114] width 144 height 12
click at [532, 58] on link "×" at bounding box center [531, 61] width 12 height 21
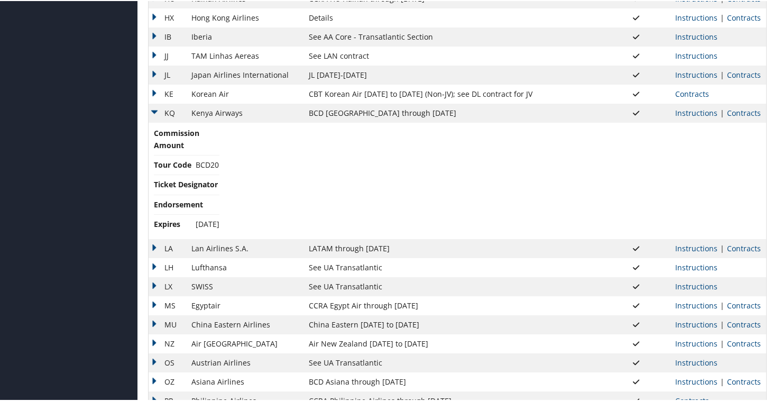
click at [157, 108] on td "KQ" at bounding box center [167, 112] width 38 height 19
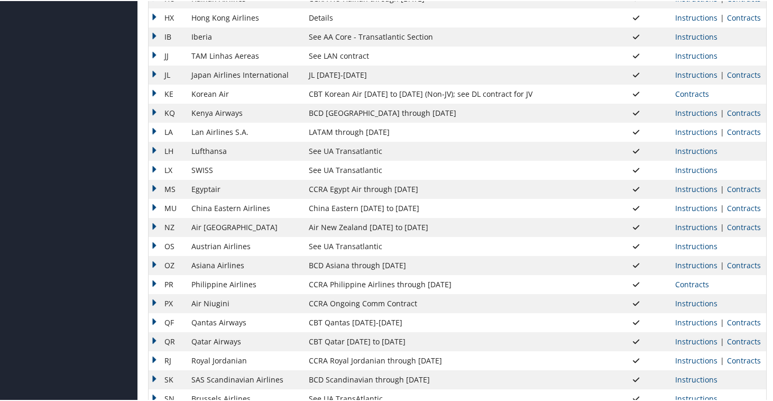
click at [156, 132] on td "LA" at bounding box center [167, 131] width 38 height 19
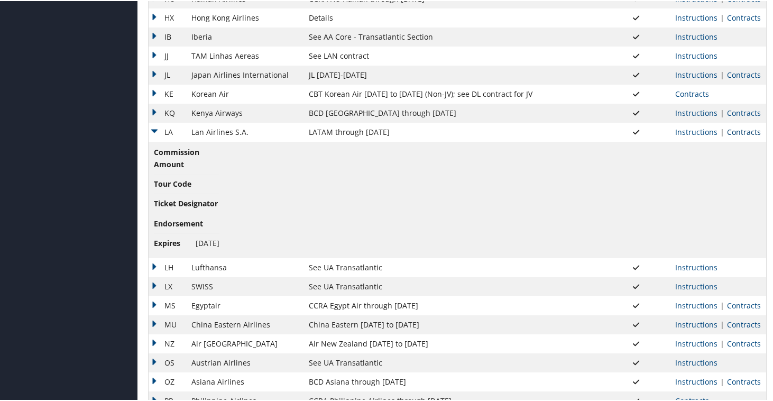
click at [736, 133] on link "Contracts" at bounding box center [744, 131] width 34 height 10
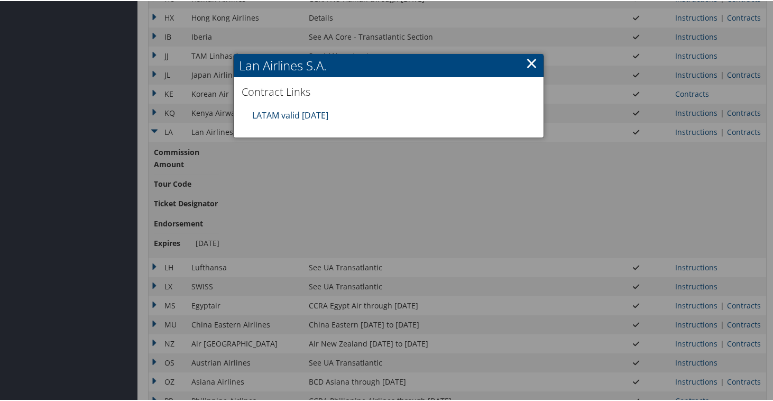
click at [322, 115] on link "LATAM valid [DATE]" at bounding box center [290, 114] width 76 height 12
click at [528, 63] on link "×" at bounding box center [531, 61] width 12 height 21
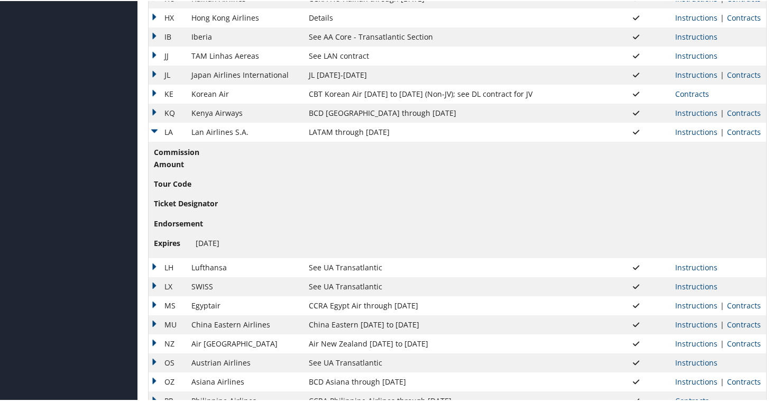
click at [155, 131] on td "LA" at bounding box center [167, 131] width 38 height 19
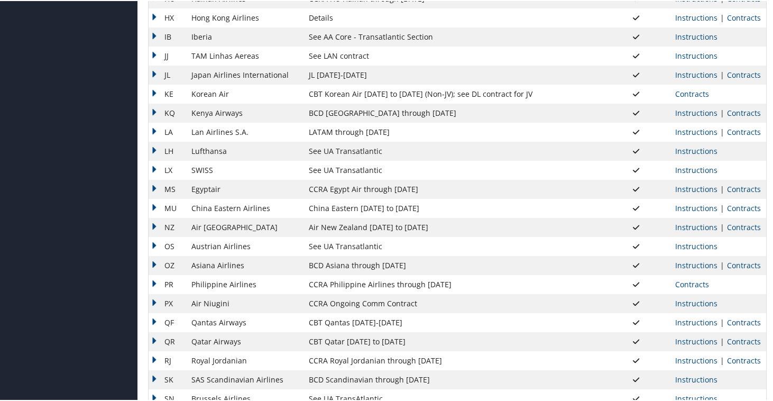
click at [156, 152] on td "LH" at bounding box center [167, 150] width 38 height 19
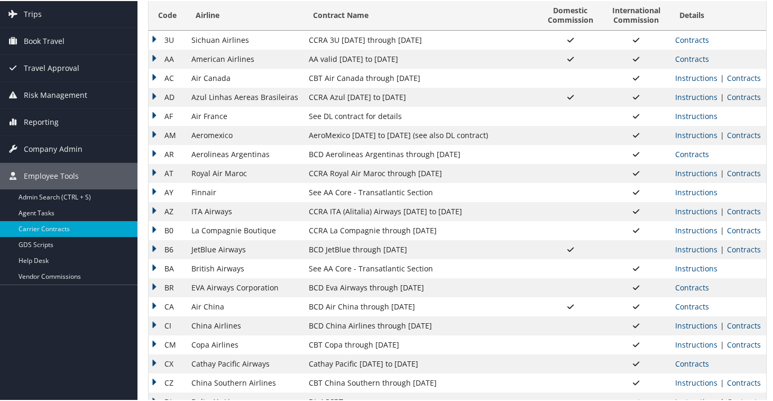
scroll to position [61, 0]
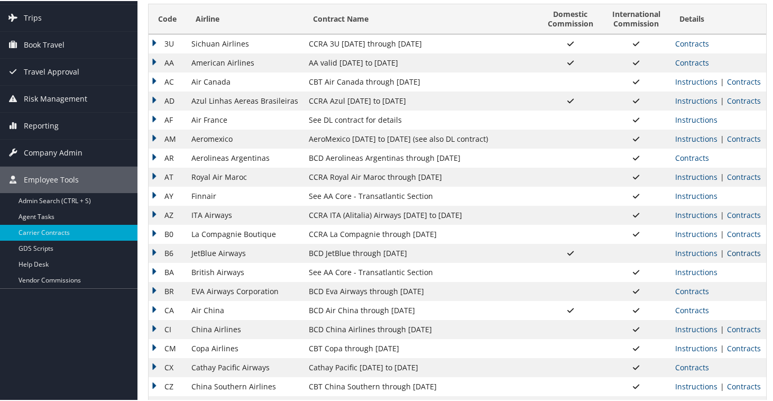
click at [732, 249] on link "Contracts" at bounding box center [744, 252] width 34 height 10
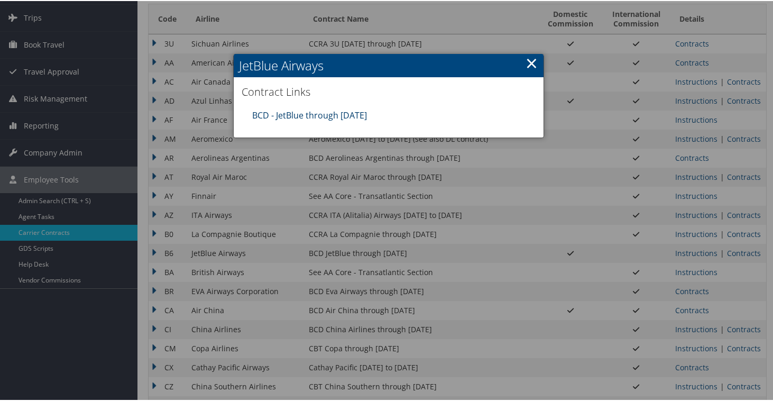
click at [313, 110] on link "BCD - JetBlue through [DATE]" at bounding box center [309, 114] width 115 height 12
click at [399, 179] on div at bounding box center [388, 200] width 777 height 401
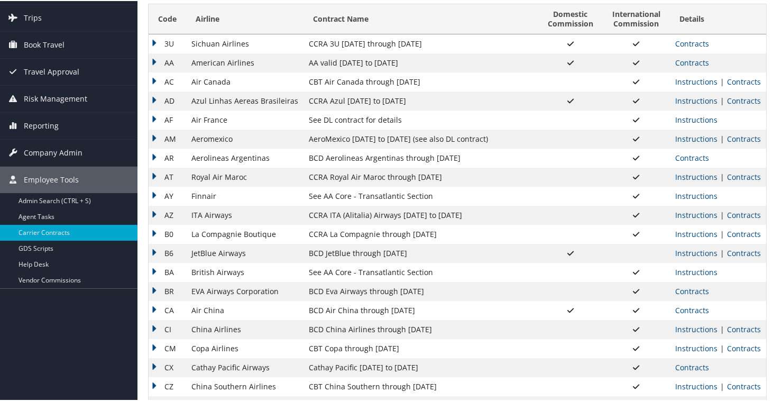
scroll to position [0, 0]
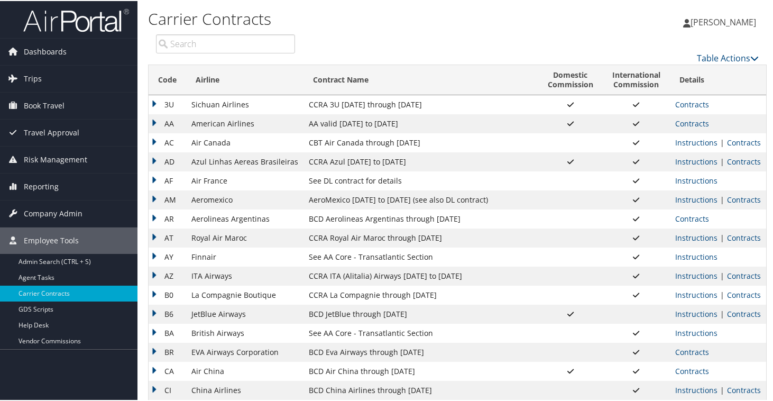
click at [154, 313] on td "B6" at bounding box center [167, 312] width 38 height 19
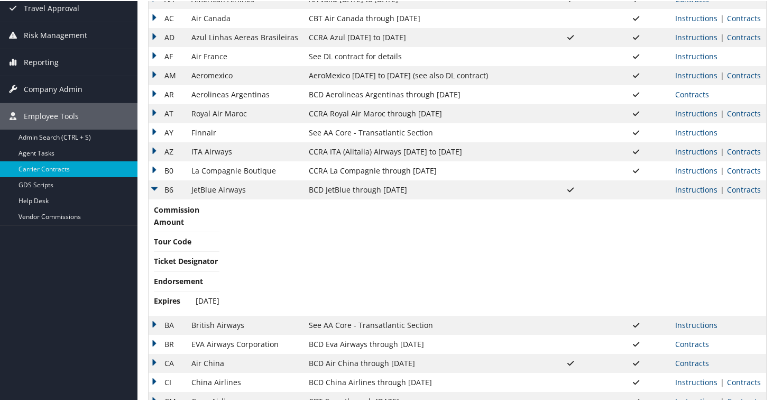
scroll to position [125, 0]
click at [740, 187] on link "Contracts" at bounding box center [744, 188] width 34 height 10
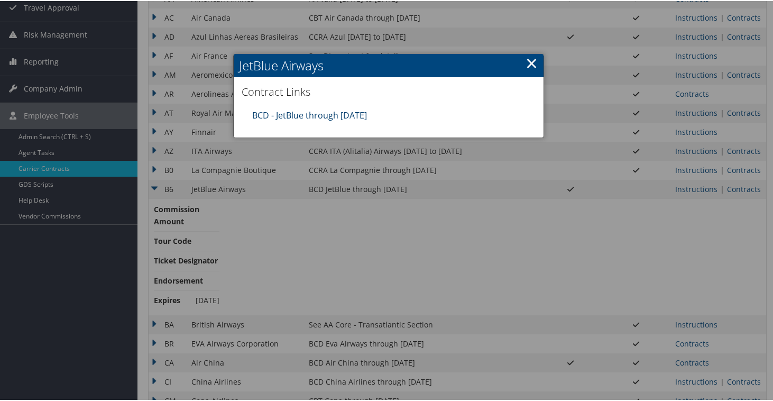
click at [320, 115] on link "BCD - JetBlue through [DATE]" at bounding box center [309, 114] width 115 height 12
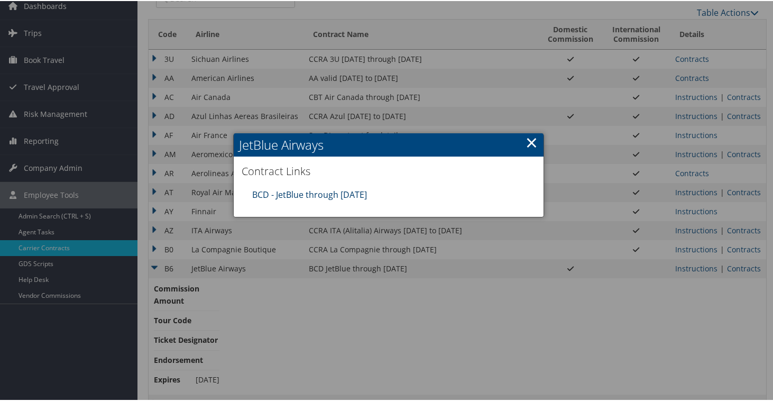
scroll to position [0, 0]
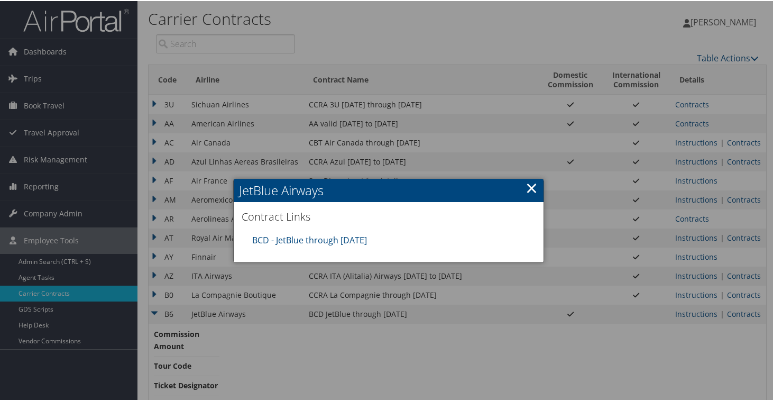
click at [528, 186] on link "×" at bounding box center [531, 186] width 12 height 21
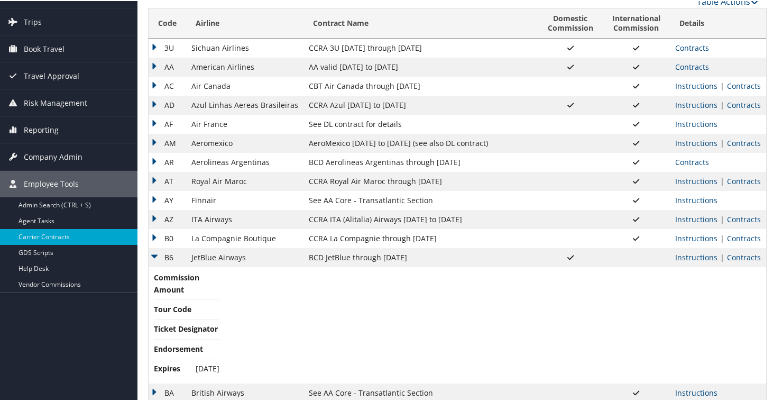
scroll to position [69, 0]
